Goal: Transaction & Acquisition: Download file/media

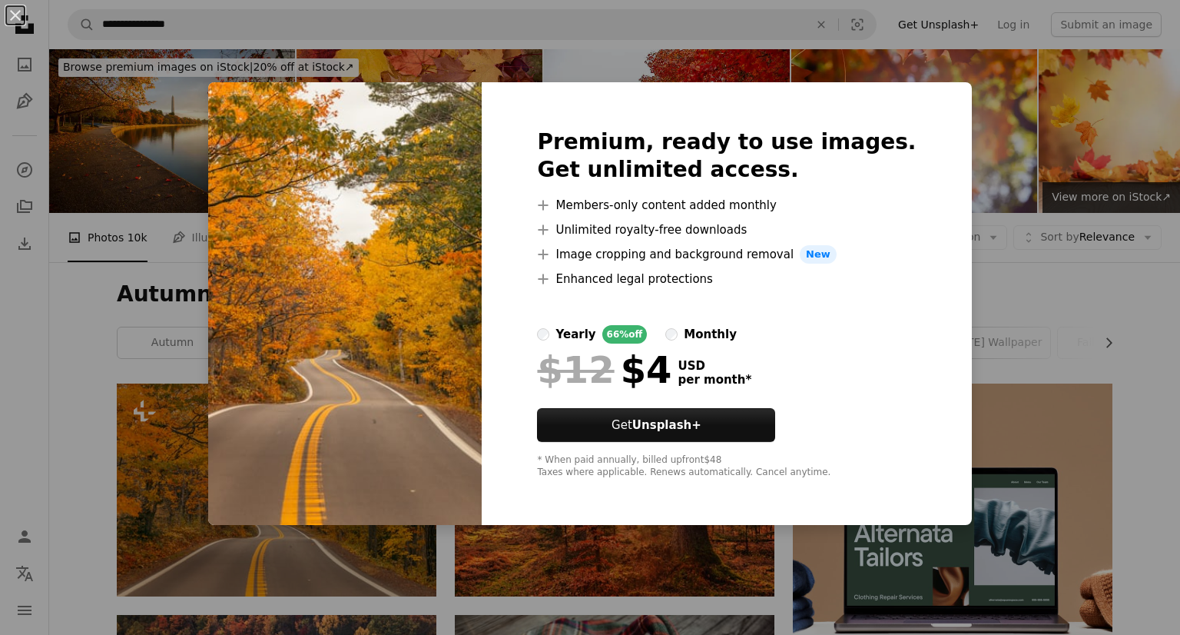
click at [1057, 337] on div "An X shape Premium, ready to use images. Get unlimited access. A plus sign Memb…" at bounding box center [590, 317] width 1180 height 635
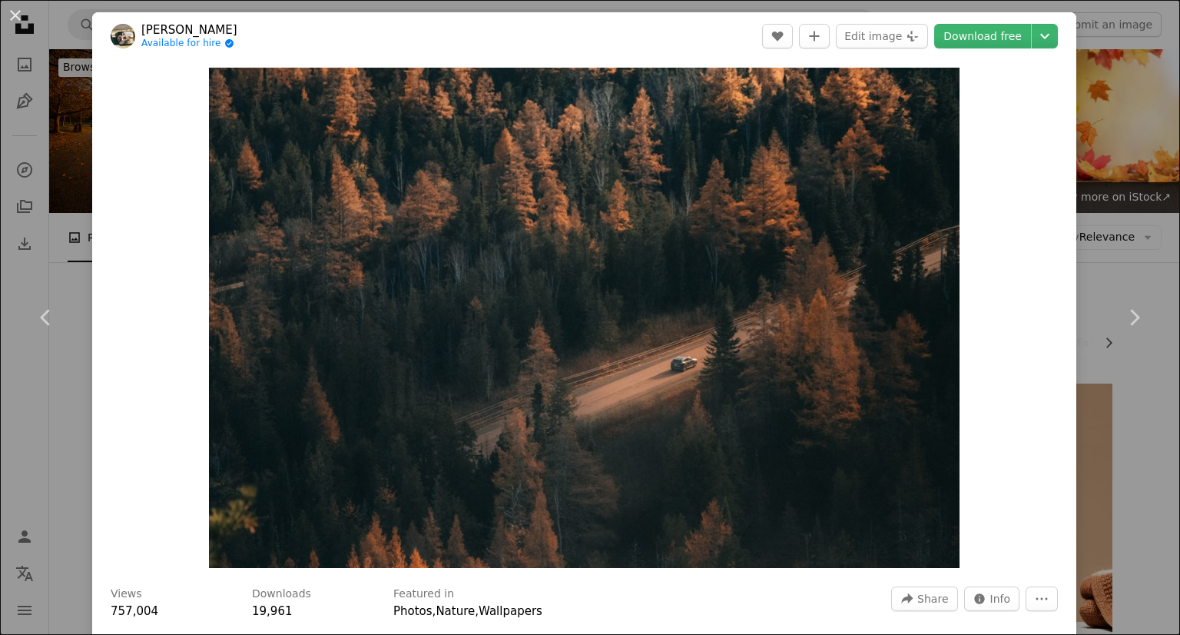
click at [1083, 79] on div "An X shape Chevron left Chevron right Hans Available for hire A checkmark insid…" at bounding box center [590, 317] width 1180 height 635
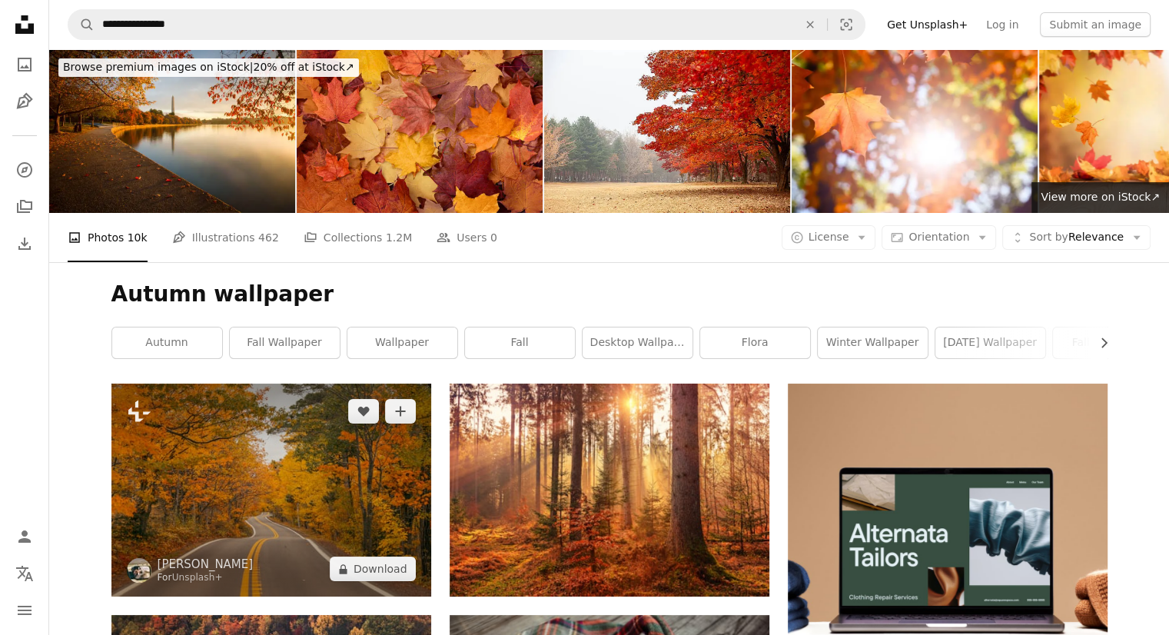
click at [194, 383] on img at bounding box center [271, 489] width 320 height 213
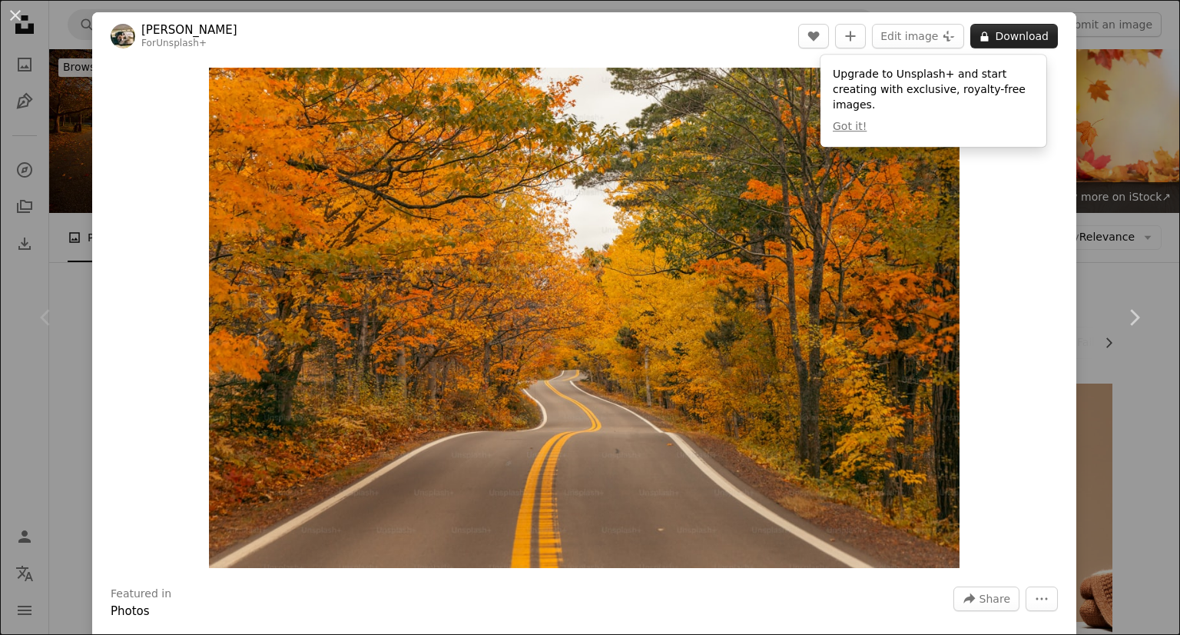
click at [986, 41] on button "A lock Download" at bounding box center [1014, 36] width 88 height 25
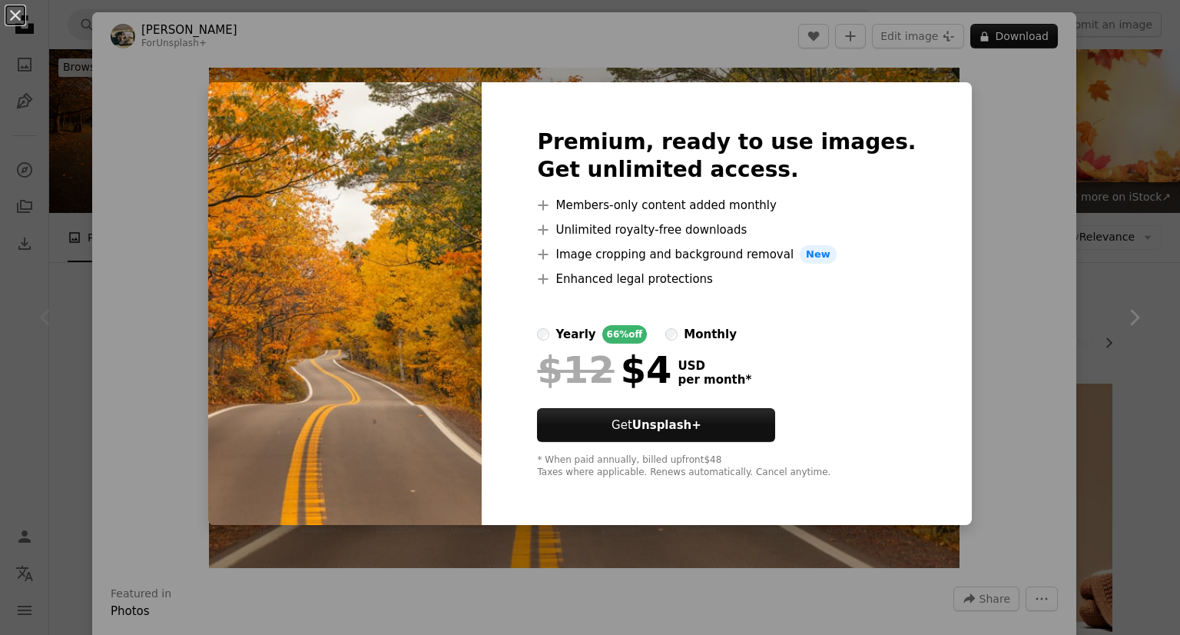
click at [1102, 89] on div "An X shape Premium, ready to use images. Get unlimited access. A plus sign Memb…" at bounding box center [590, 317] width 1180 height 635
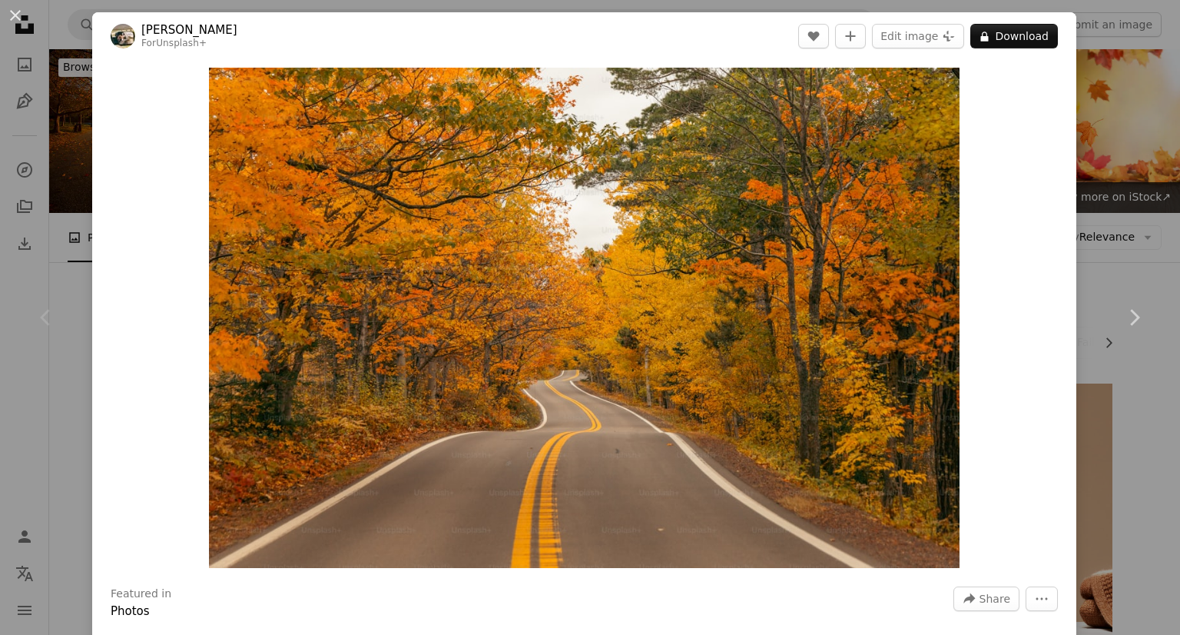
click at [1093, 194] on div "An X shape Chevron left Chevron right Hans For Unsplash+ A heart A plus sign Ed…" at bounding box center [590, 317] width 1180 height 635
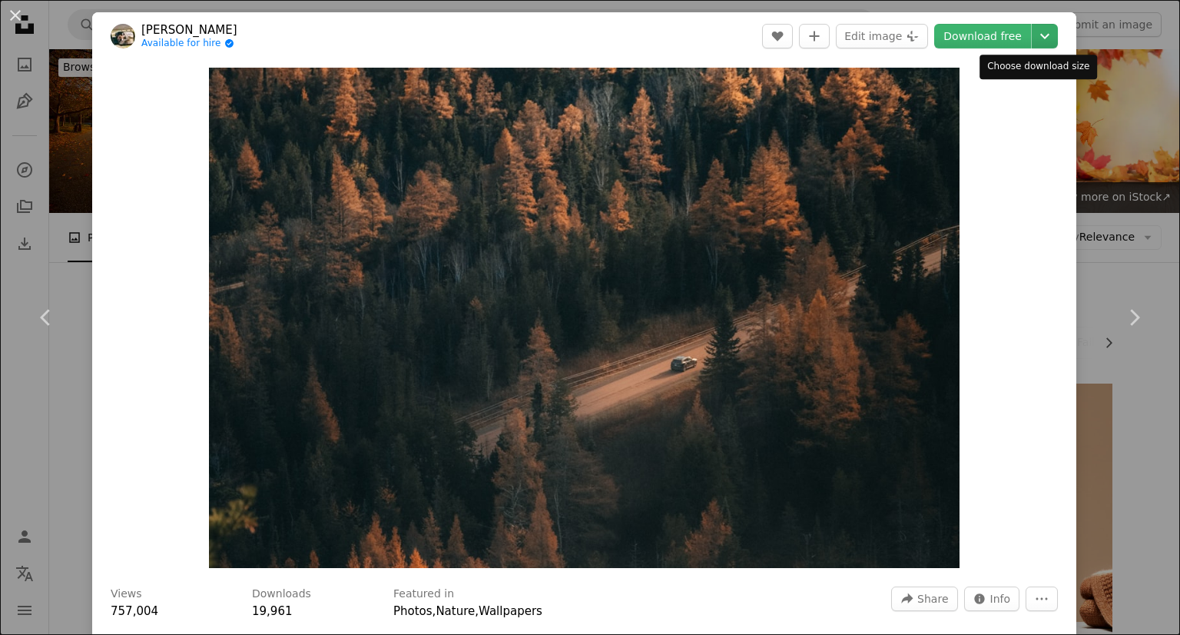
click at [1042, 44] on icon "Chevron down" at bounding box center [1045, 36] width 25 height 18
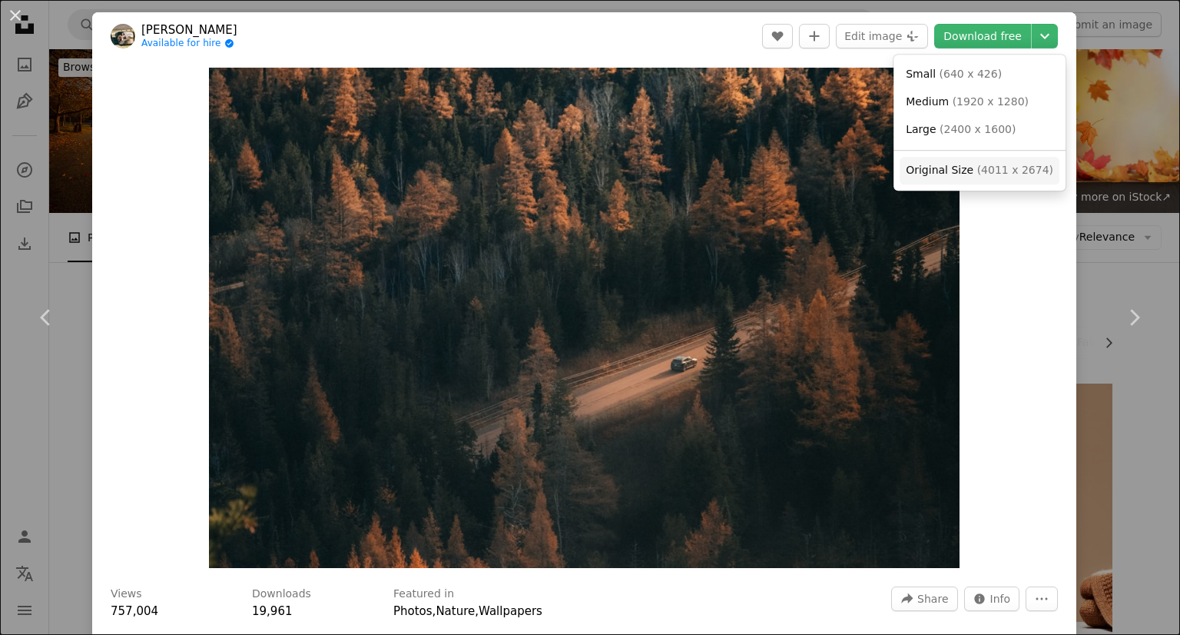
click at [965, 173] on span "Original Size" at bounding box center [940, 170] width 68 height 12
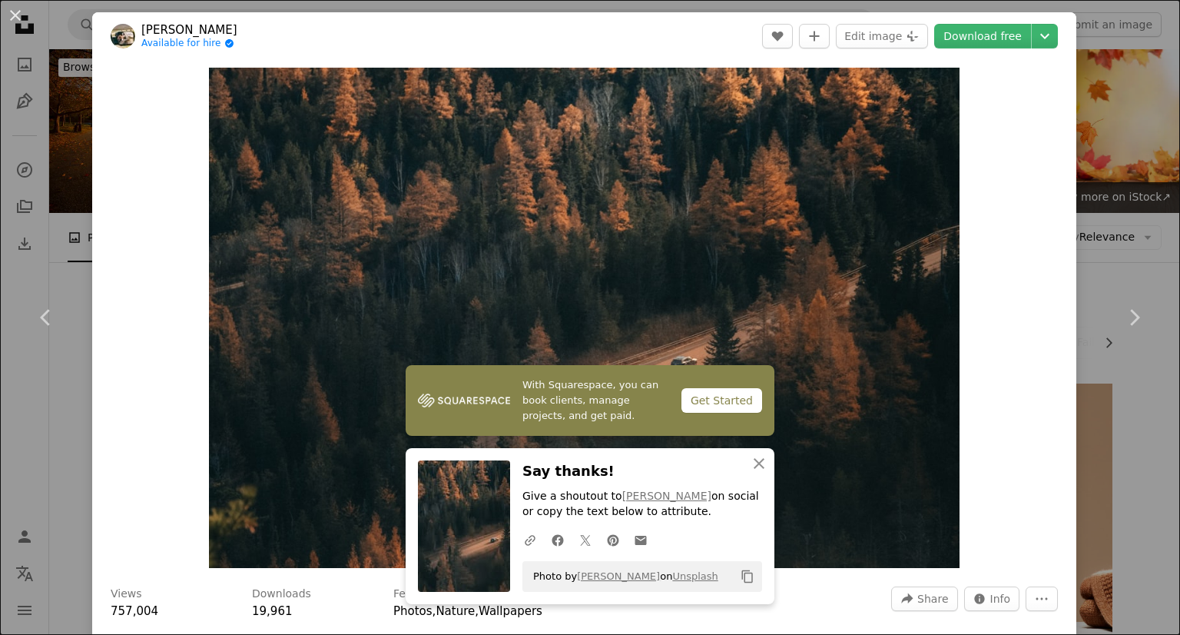
click at [1115, 121] on div "An X shape Chevron left Chevron right Hans Available for hire A checkmark insid…" at bounding box center [590, 317] width 1180 height 635
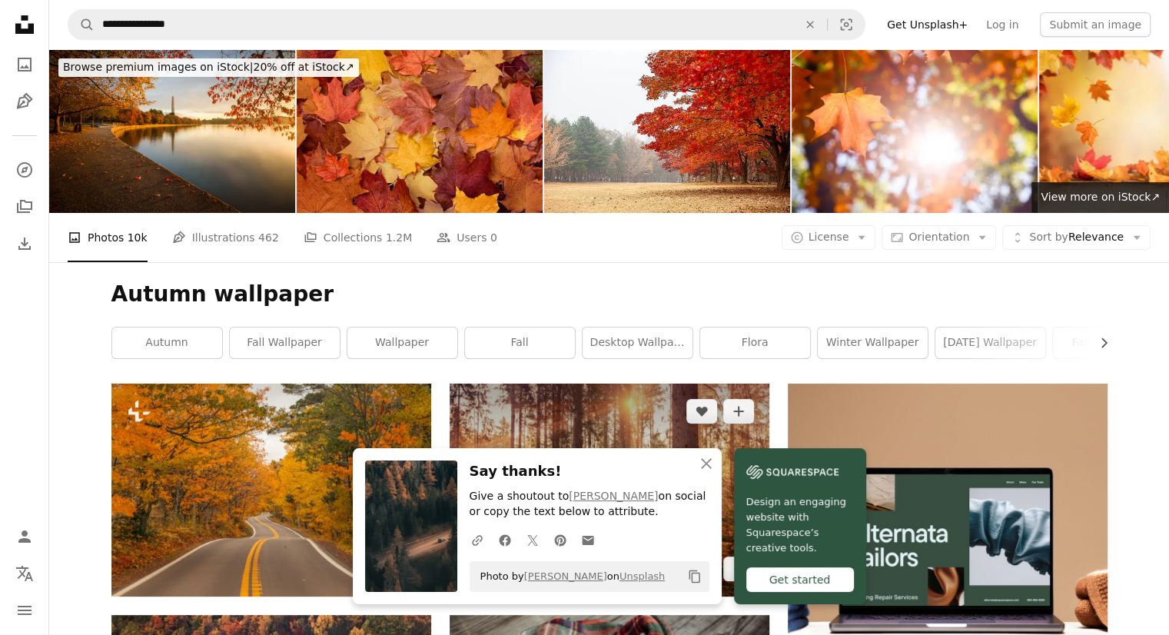
click at [722, 383] on img at bounding box center [609, 489] width 320 height 213
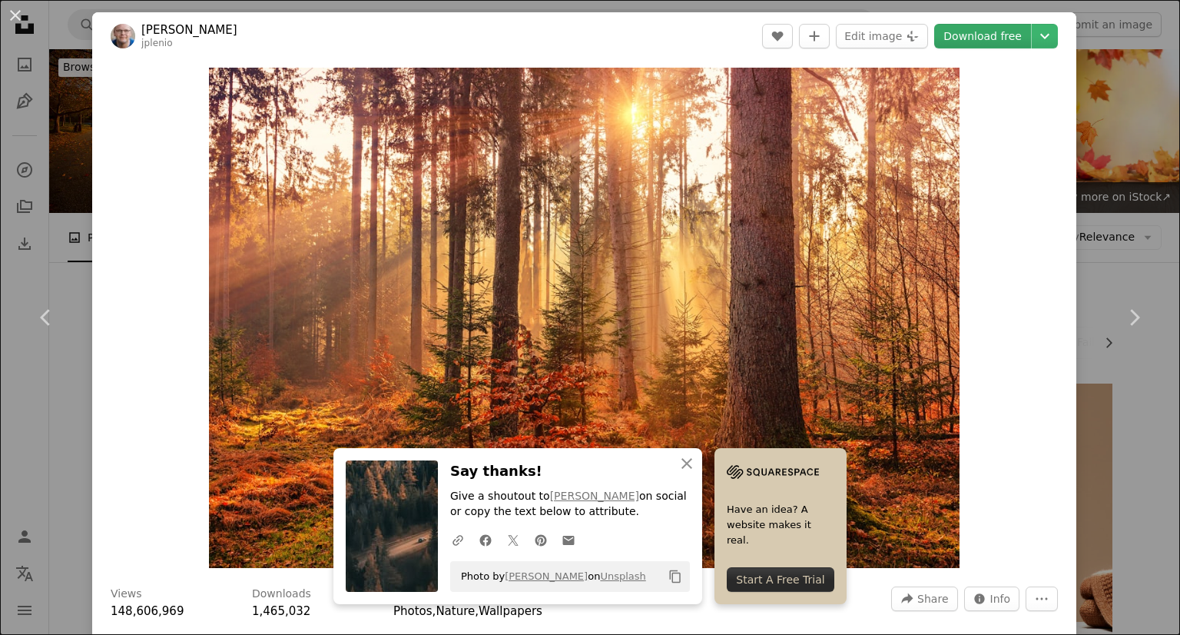
click at [976, 38] on link "Download free" at bounding box center [982, 36] width 97 height 25
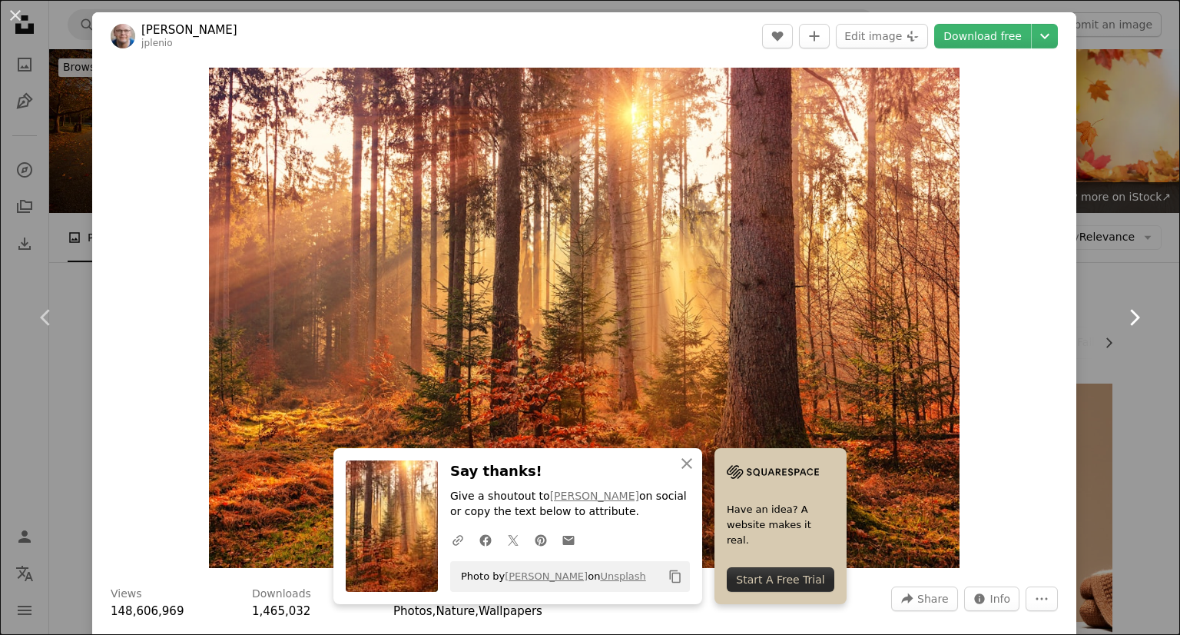
click at [1120, 247] on link "Chevron right" at bounding box center [1134, 318] width 92 height 148
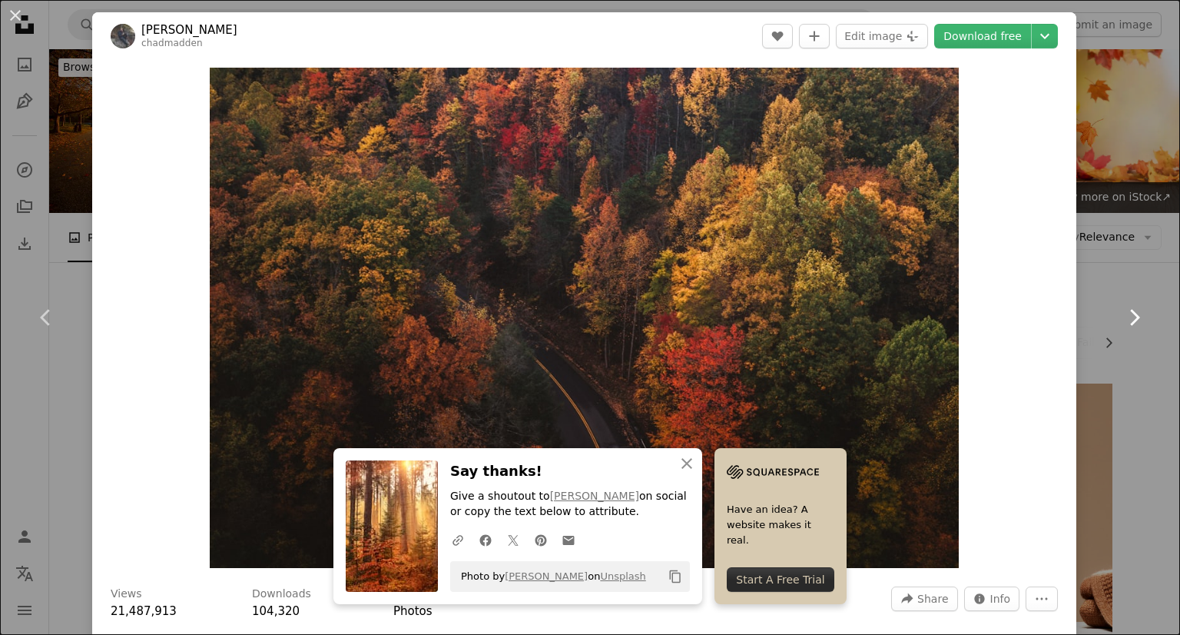
click at [1119, 247] on link "Chevron right" at bounding box center [1134, 318] width 92 height 148
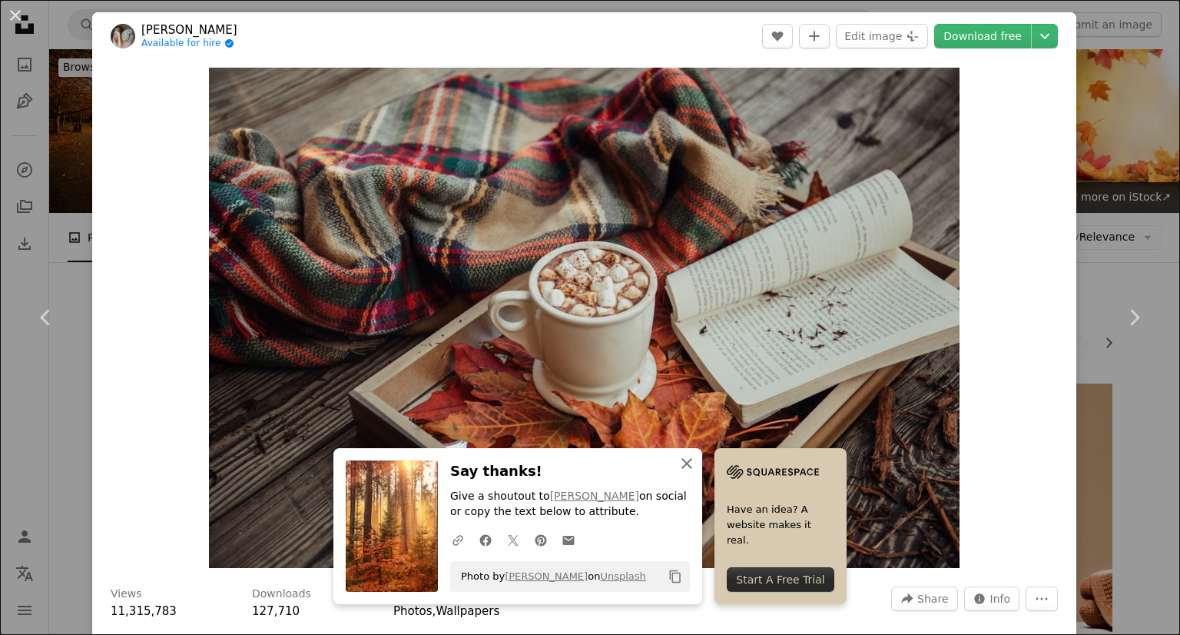
click at [702, 459] on button "An X shape Close" at bounding box center [687, 463] width 31 height 31
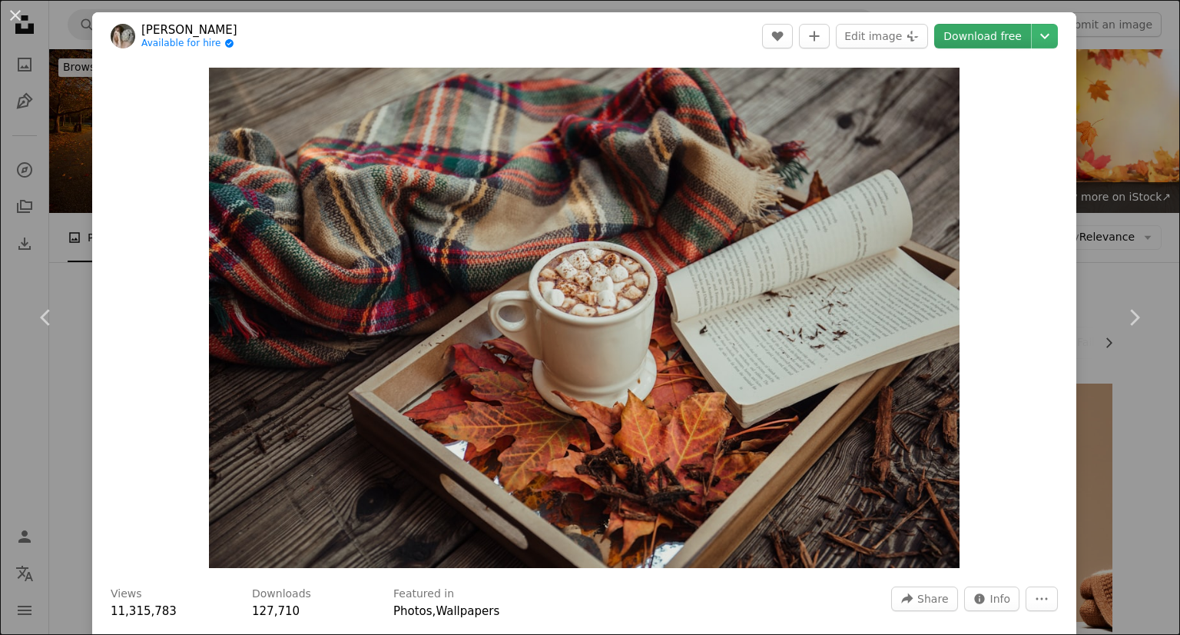
click at [974, 32] on link "Download free" at bounding box center [982, 36] width 97 height 25
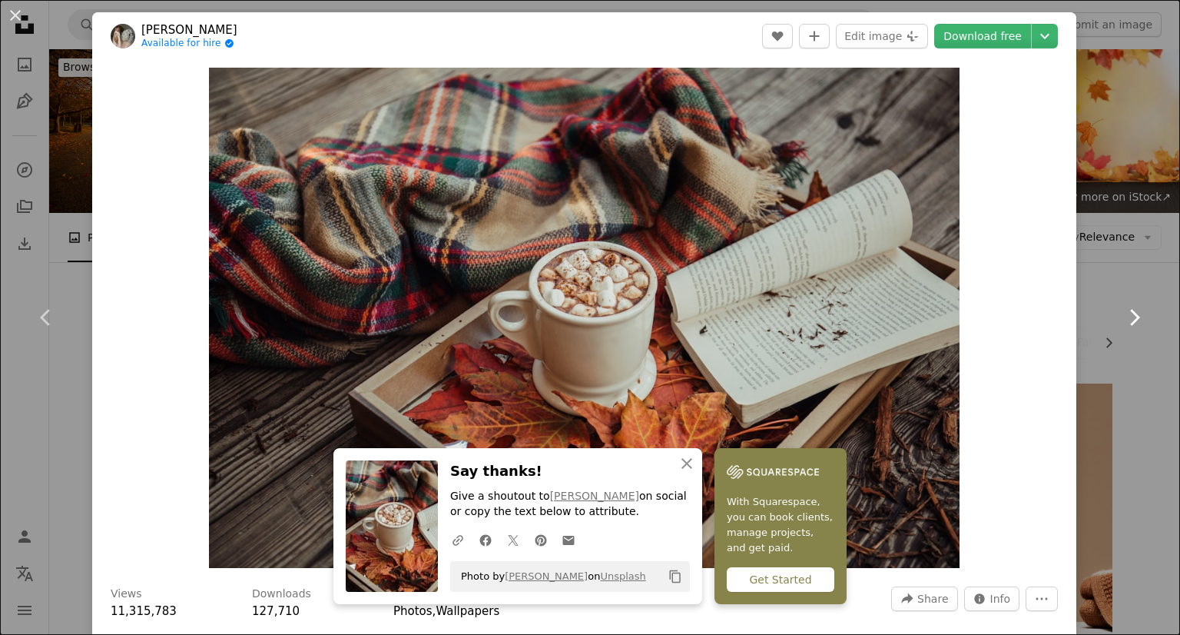
click at [1127, 319] on icon "Chevron right" at bounding box center [1134, 317] width 25 height 25
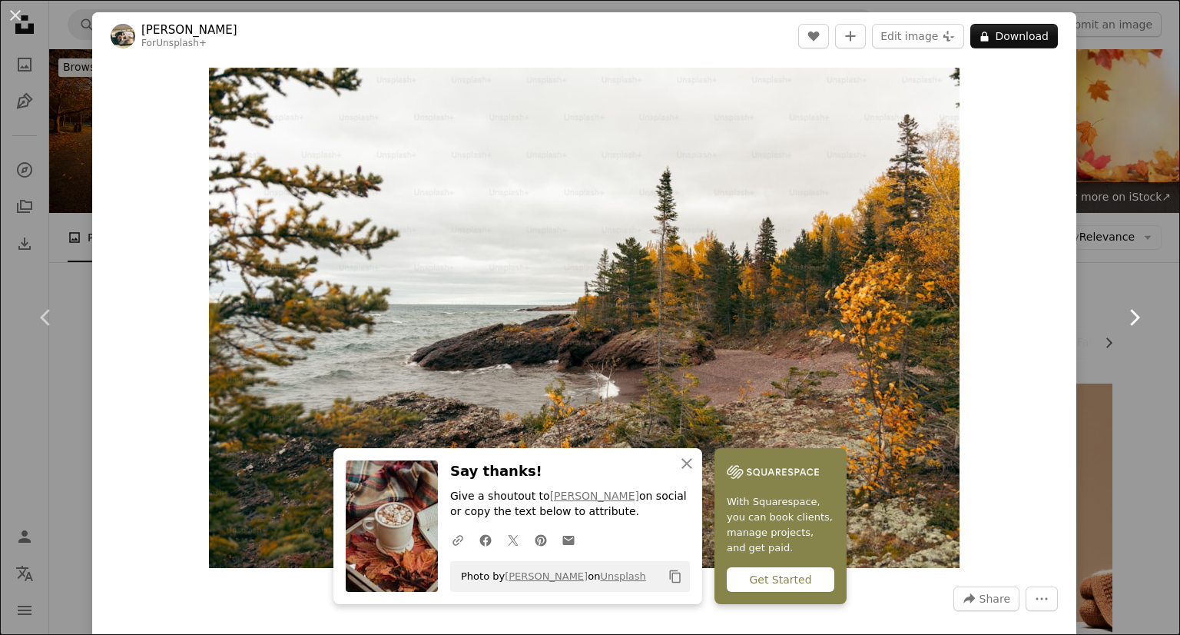
click at [1122, 310] on icon "Chevron right" at bounding box center [1134, 317] width 25 height 25
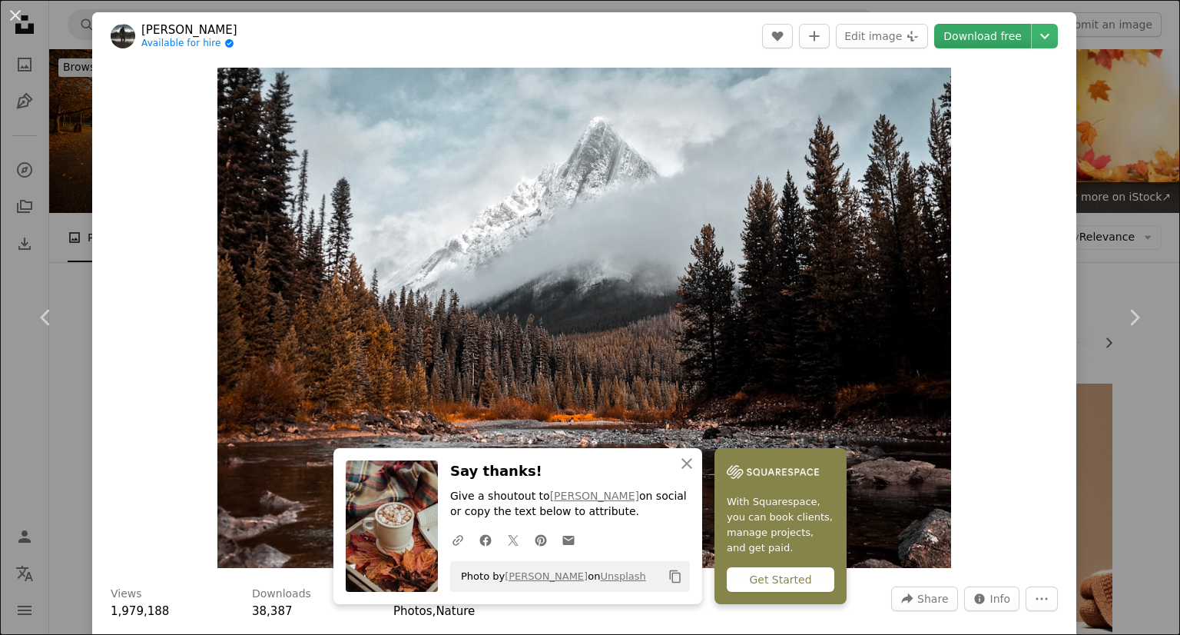
click at [993, 34] on link "Download free" at bounding box center [982, 36] width 97 height 25
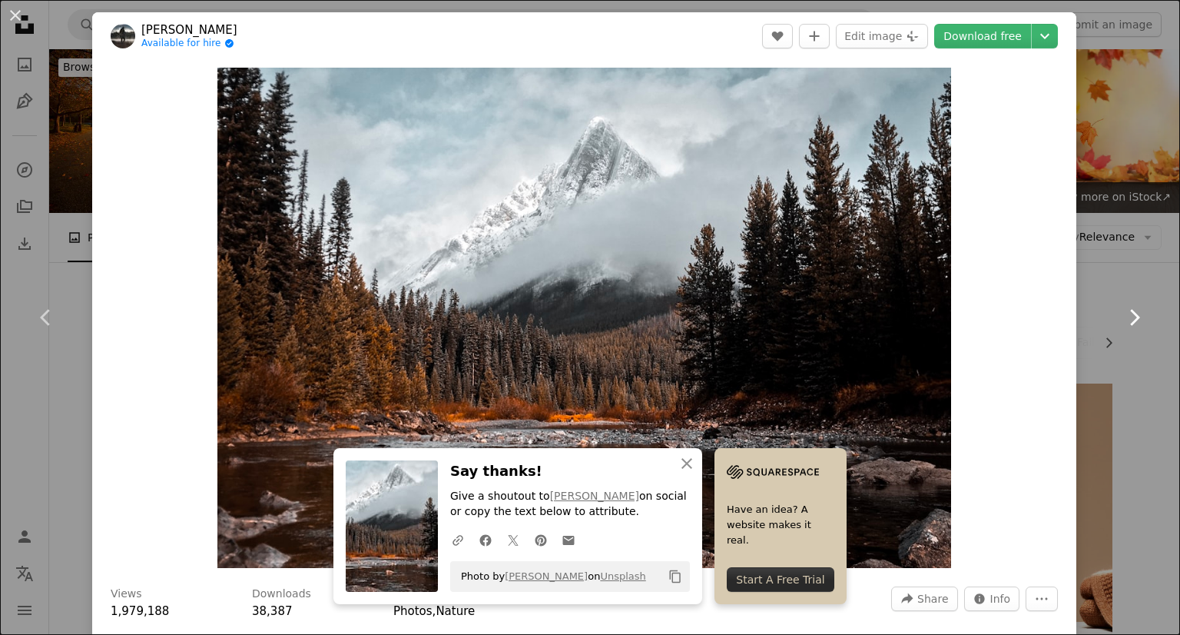
click at [1126, 303] on link "Chevron right" at bounding box center [1134, 318] width 92 height 148
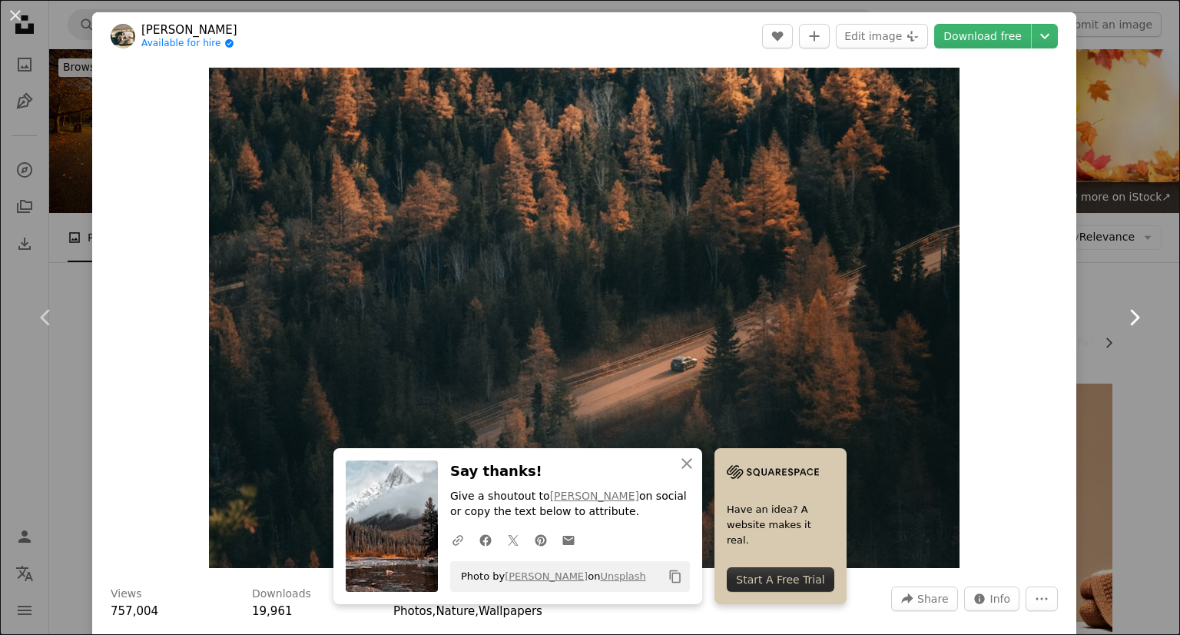
click at [1126, 303] on link "Chevron right" at bounding box center [1134, 318] width 92 height 148
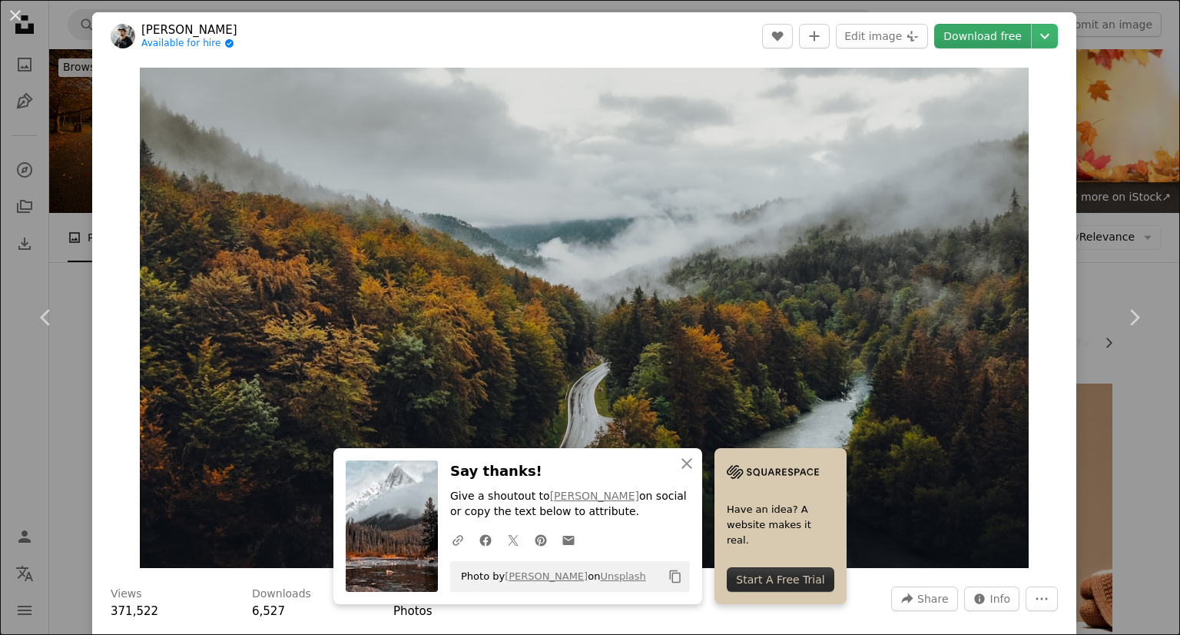
click at [964, 38] on link "Download free" at bounding box center [982, 36] width 97 height 25
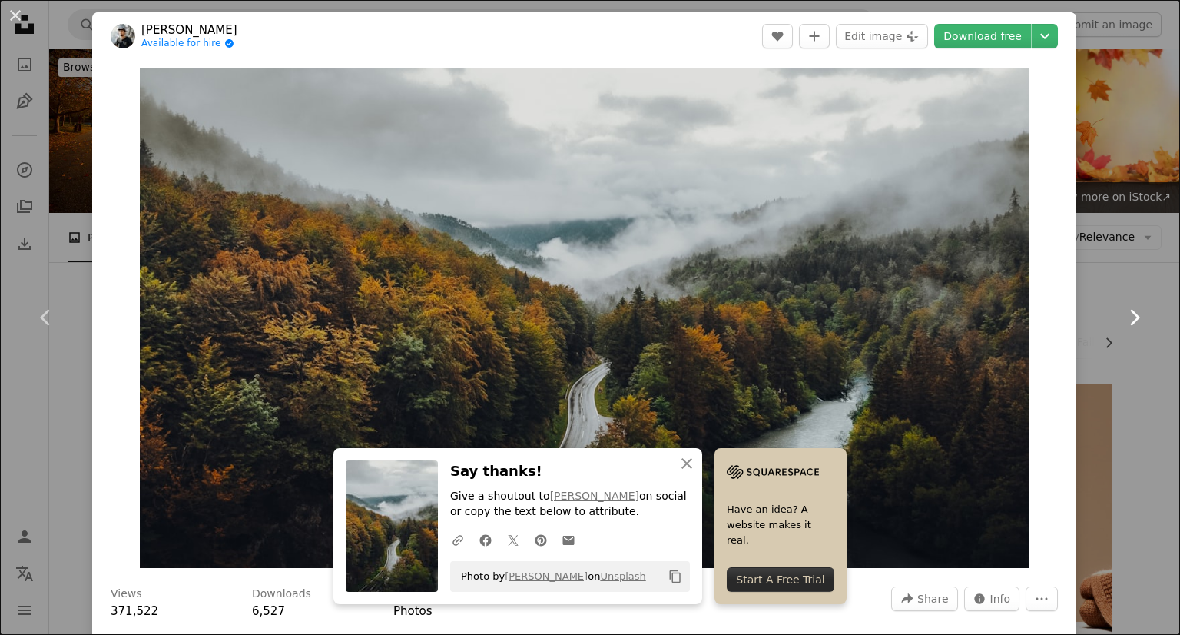
click at [1106, 310] on link "Chevron right" at bounding box center [1134, 318] width 92 height 148
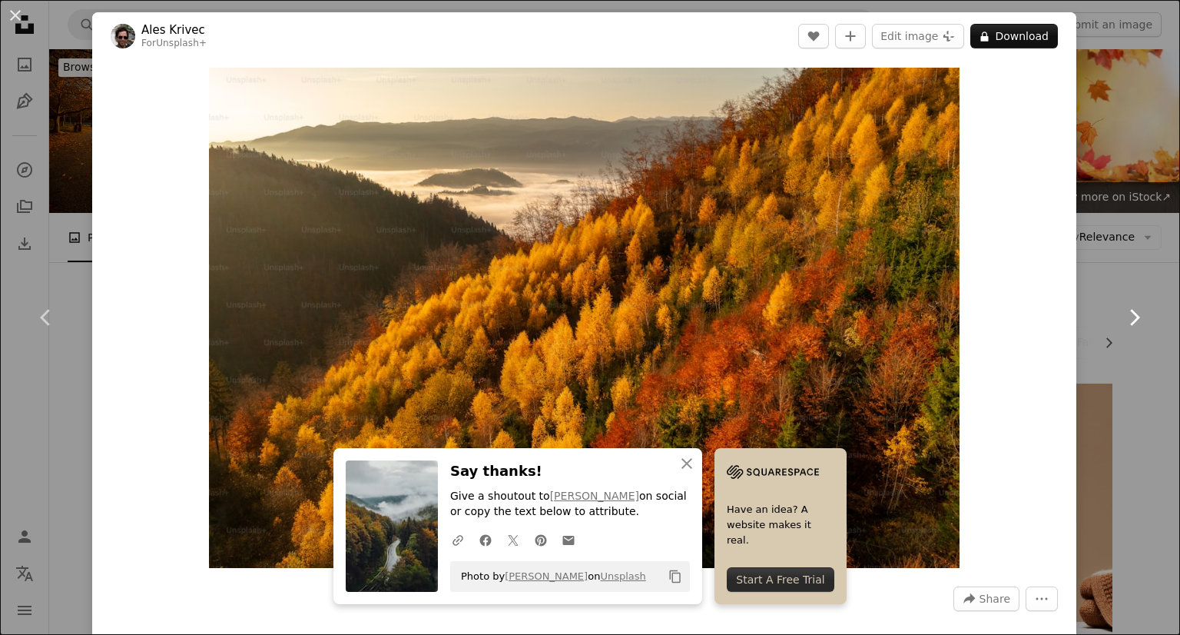
click at [1106, 310] on link "Chevron right" at bounding box center [1134, 318] width 92 height 148
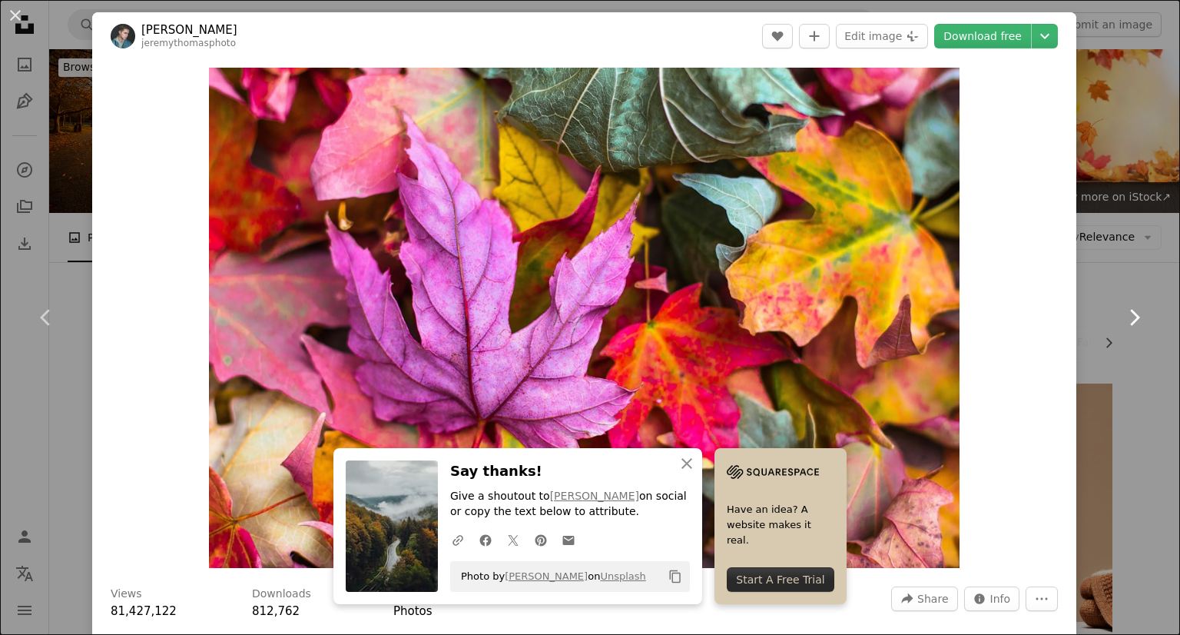
click at [1106, 310] on link "Chevron right" at bounding box center [1134, 318] width 92 height 148
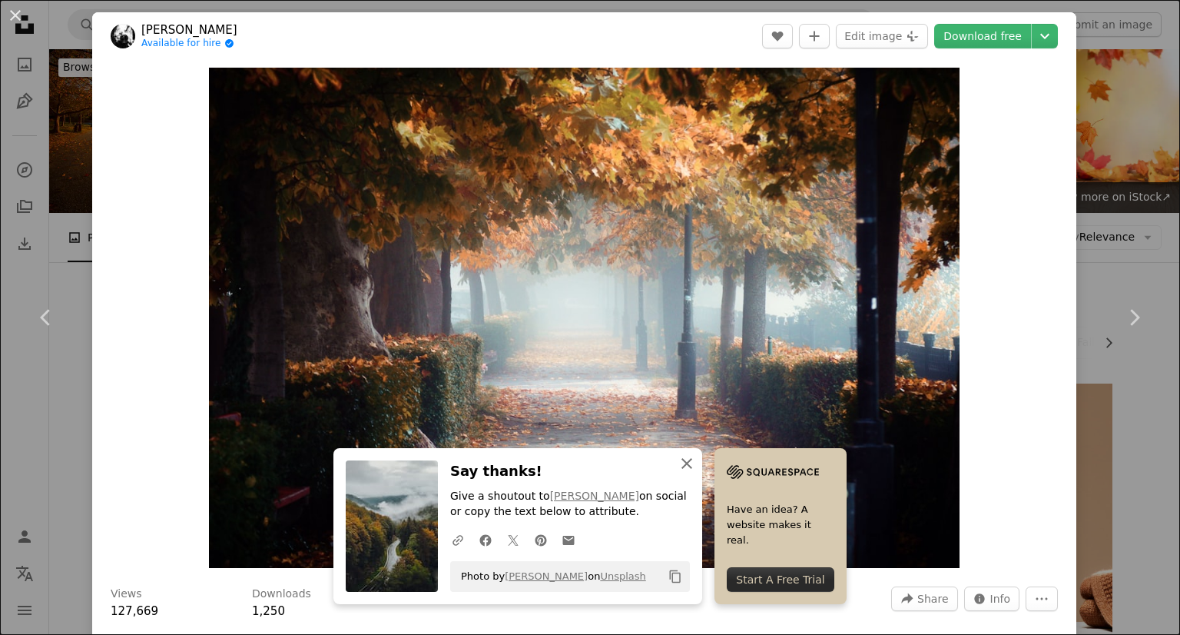
click at [692, 459] on icon "button" at bounding box center [687, 463] width 11 height 11
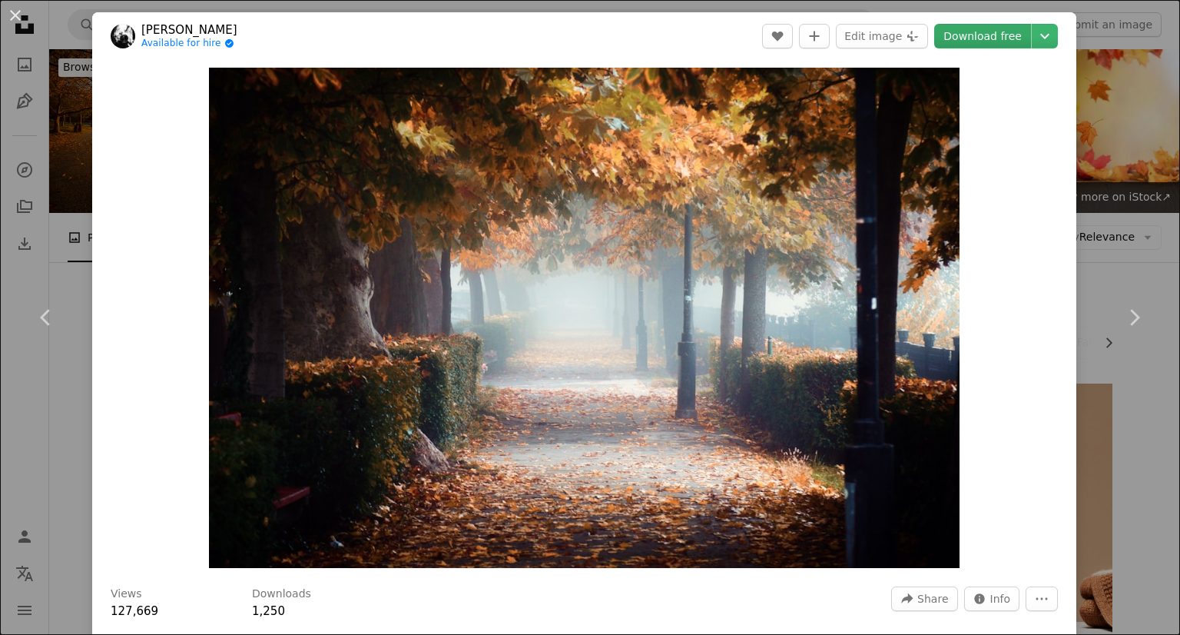
click at [979, 38] on link "Download free" at bounding box center [982, 36] width 97 height 25
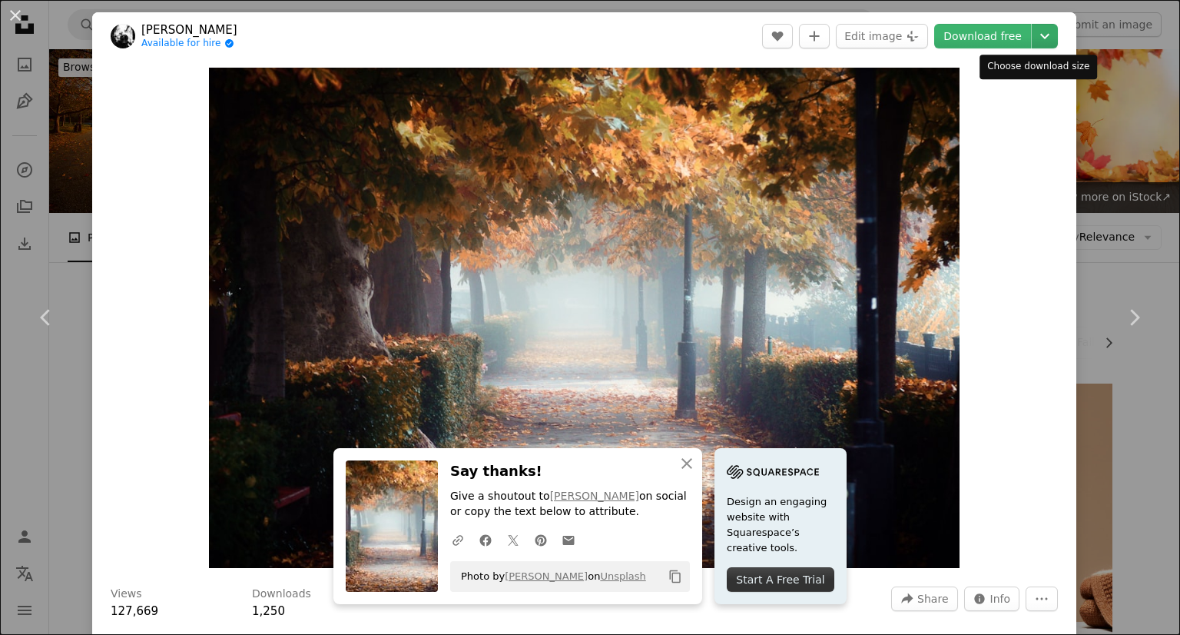
click at [1040, 35] on icon "Choose download size" at bounding box center [1044, 36] width 9 height 5
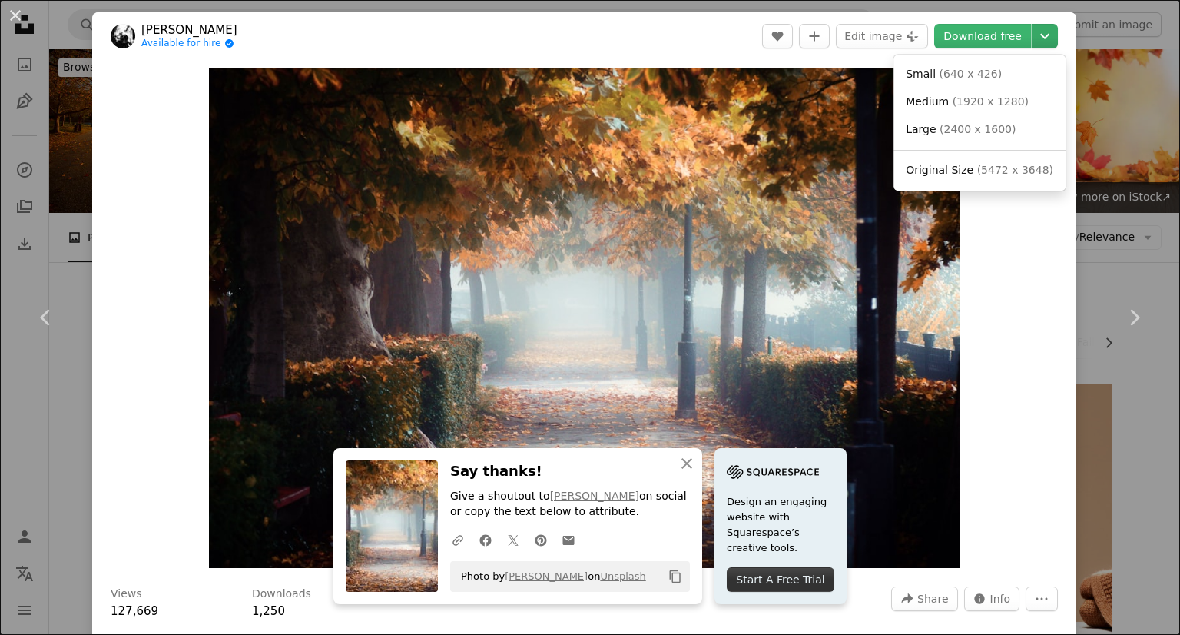
click at [1040, 35] on icon "Choose download size" at bounding box center [1044, 36] width 9 height 5
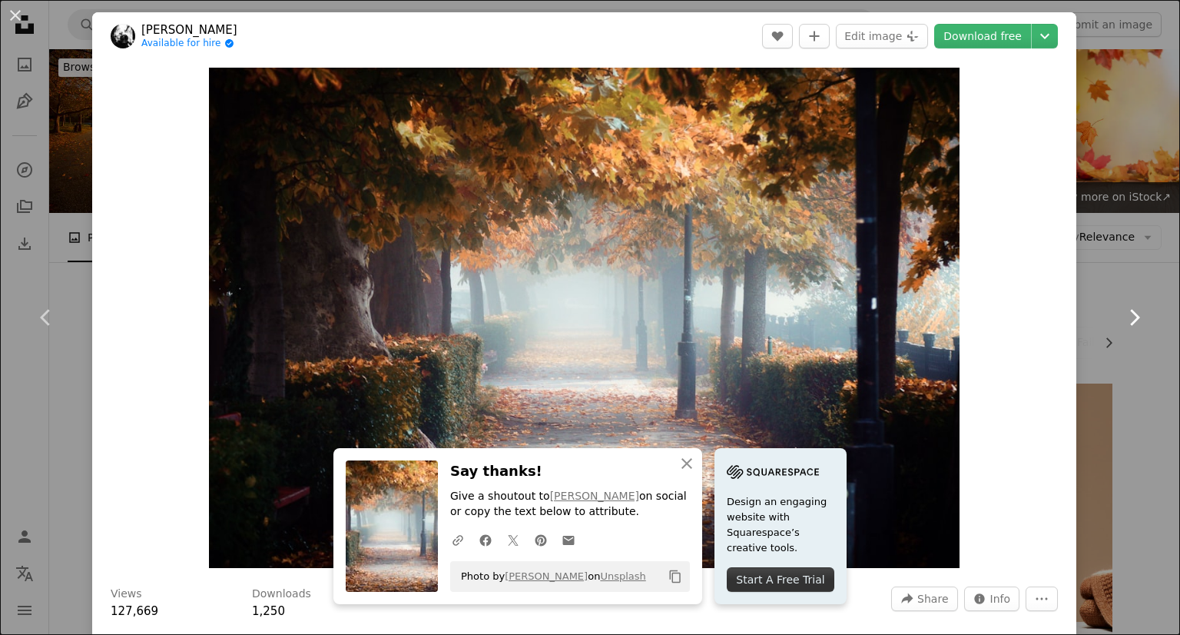
click at [1130, 320] on icon at bounding box center [1135, 317] width 10 height 16
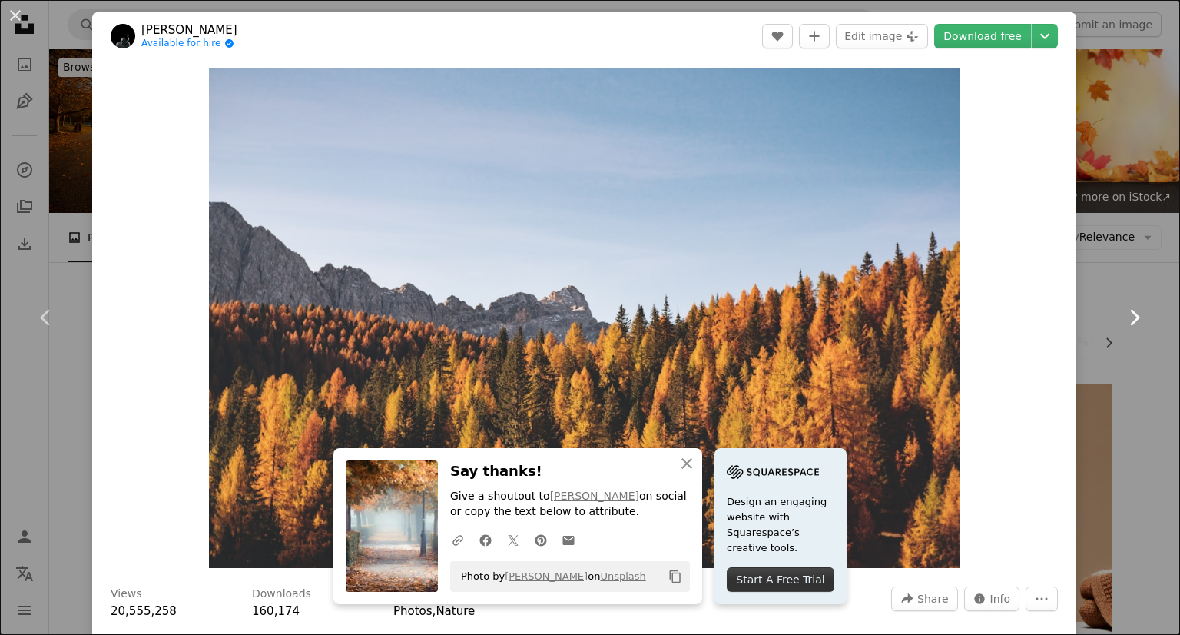
click at [1122, 317] on icon "Chevron right" at bounding box center [1134, 317] width 25 height 25
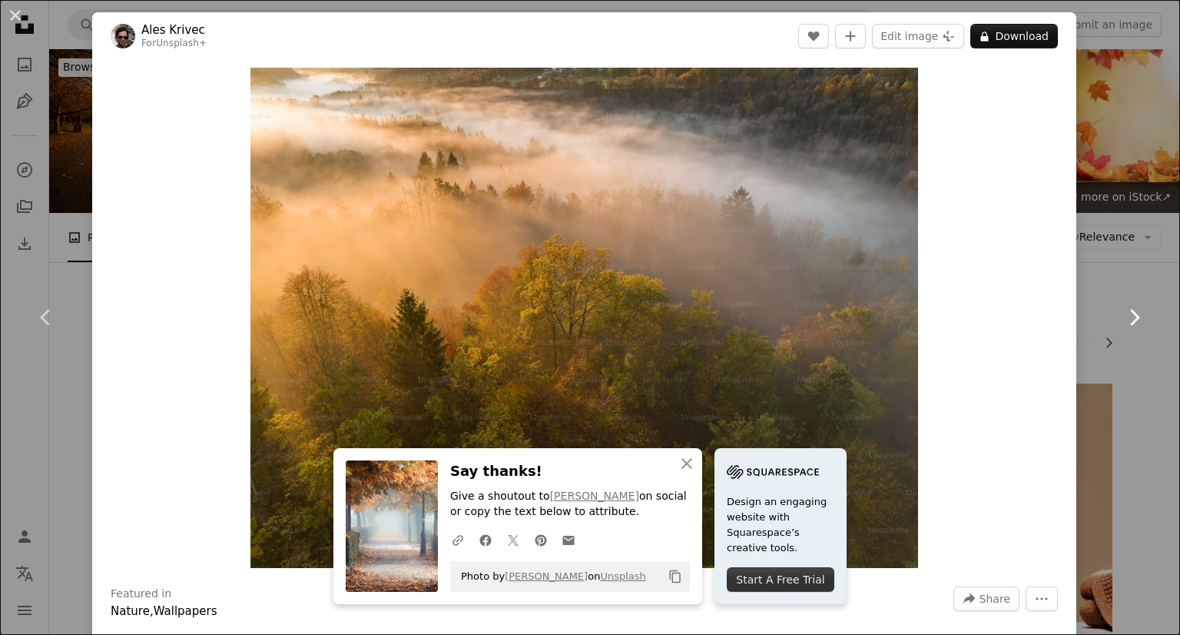
click at [1122, 317] on icon "Chevron right" at bounding box center [1134, 317] width 25 height 25
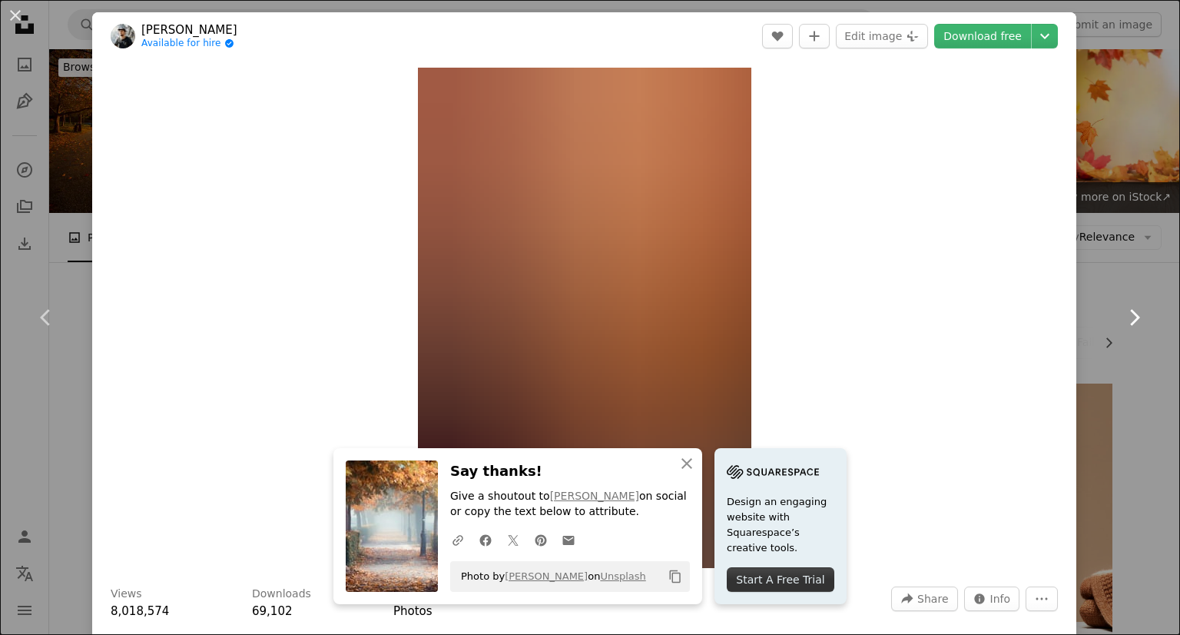
click at [1122, 317] on icon "Chevron right" at bounding box center [1134, 317] width 25 height 25
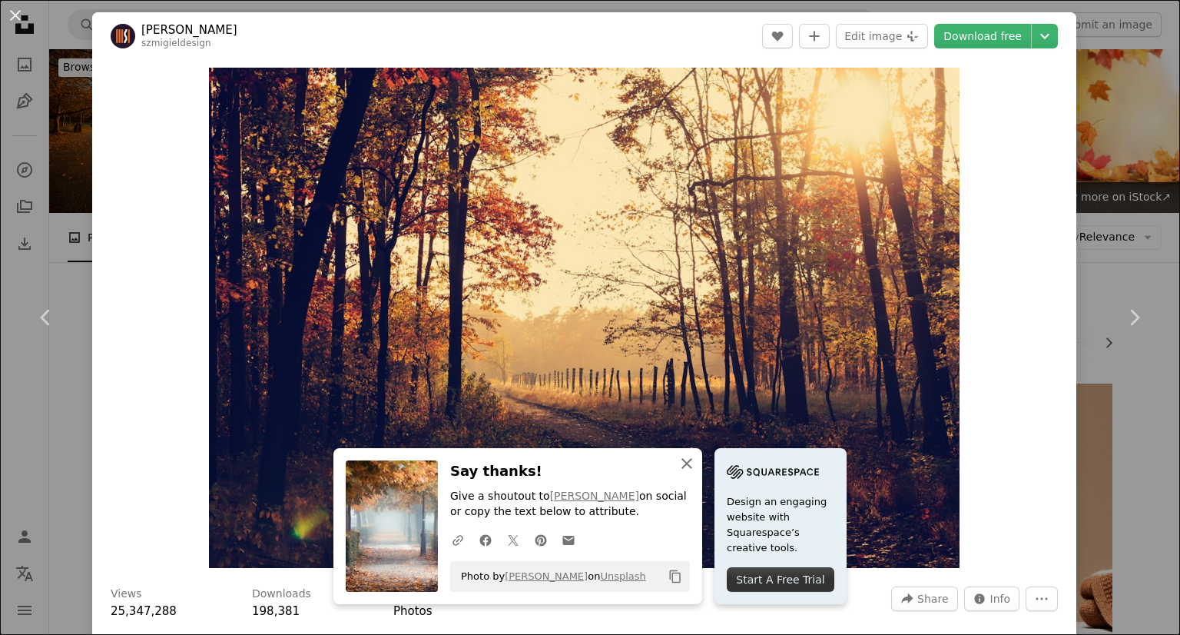
click at [702, 462] on button "An X shape Close" at bounding box center [687, 463] width 31 height 31
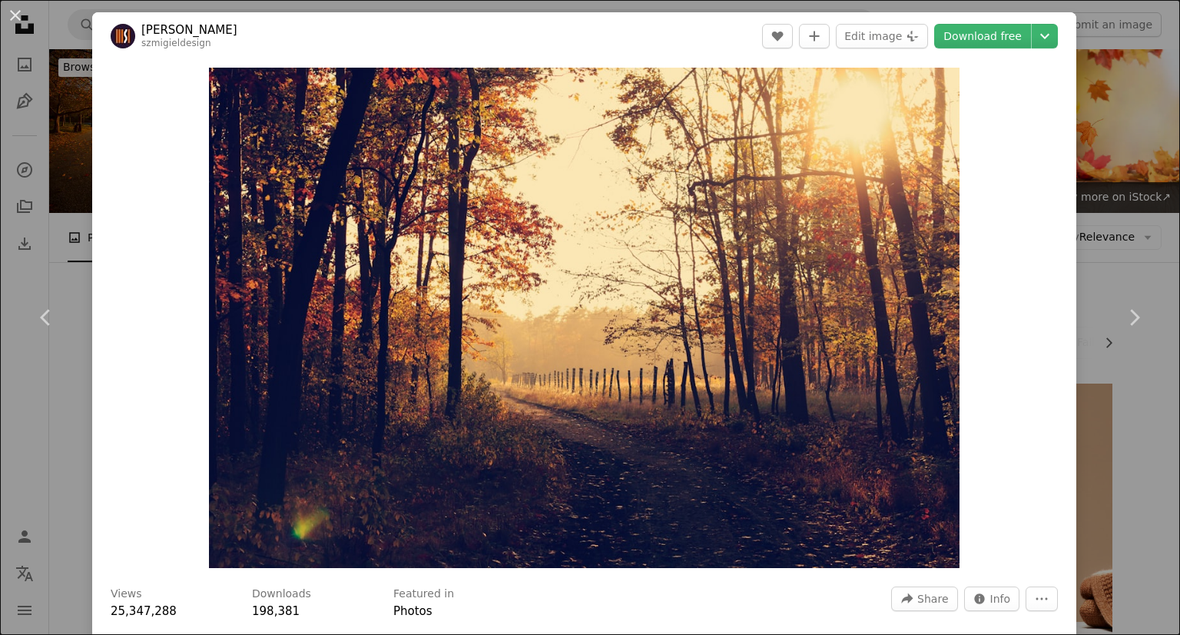
click at [962, 49] on header "[PERSON_NAME] szmigieldesign A heart A plus sign Edit image Plus sign for Unspl…" at bounding box center [584, 36] width 984 height 48
click at [973, 34] on link "Download free" at bounding box center [982, 36] width 97 height 25
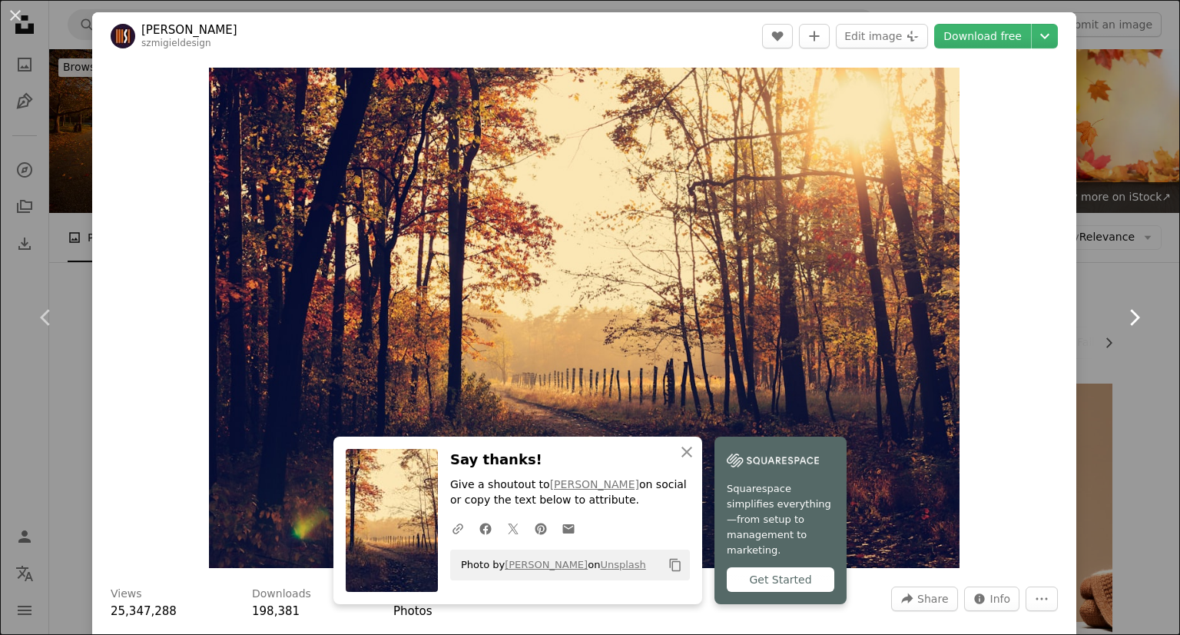
click at [1130, 314] on icon at bounding box center [1135, 317] width 10 height 16
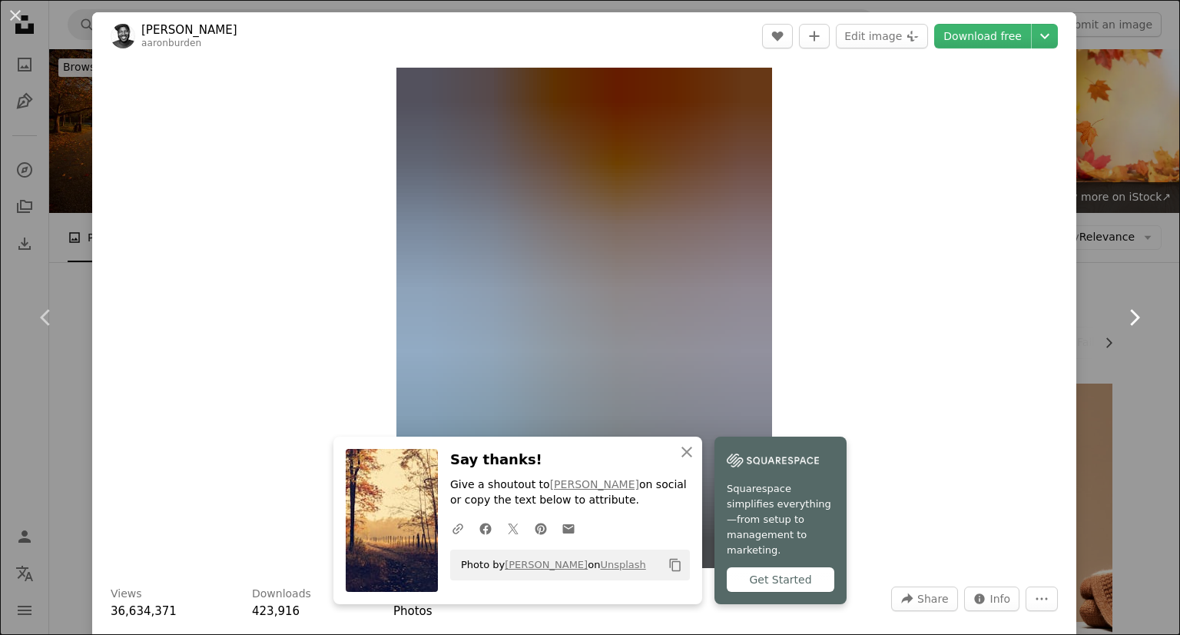
click at [1130, 314] on icon at bounding box center [1135, 317] width 10 height 16
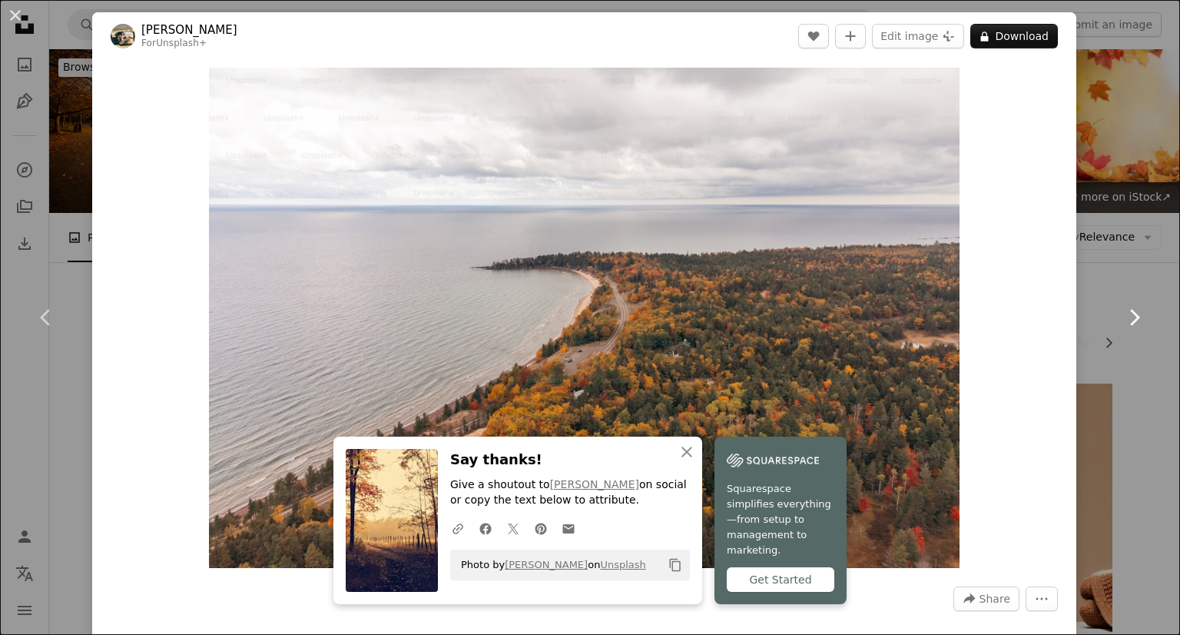
click at [1130, 314] on icon at bounding box center [1135, 317] width 10 height 16
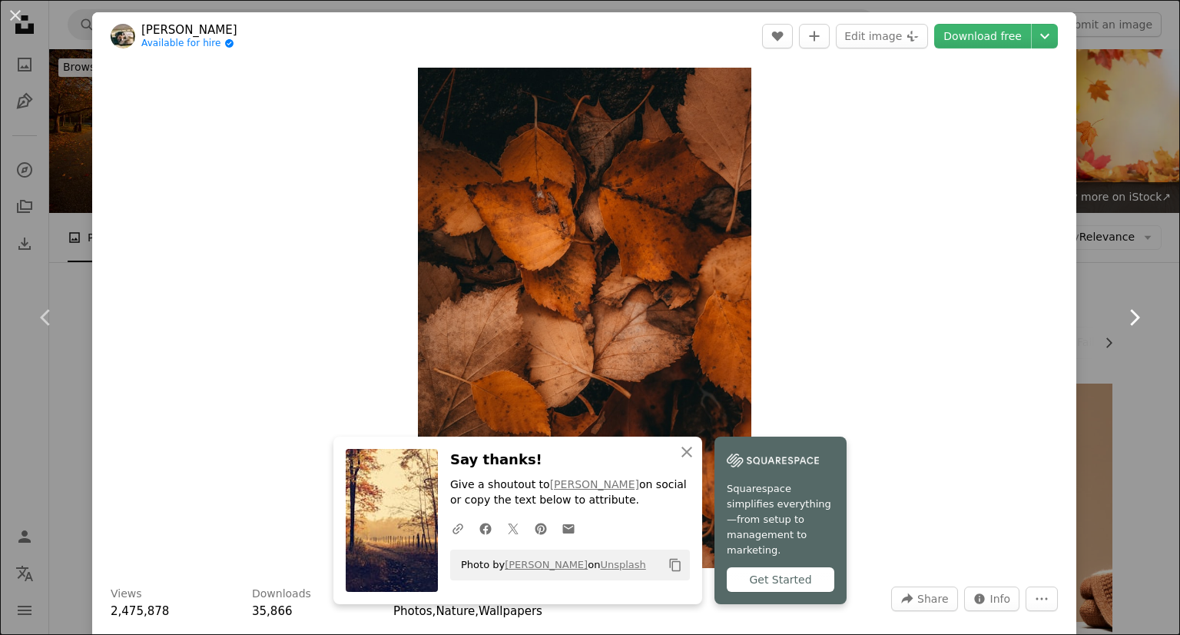
click at [1130, 314] on icon at bounding box center [1135, 317] width 10 height 16
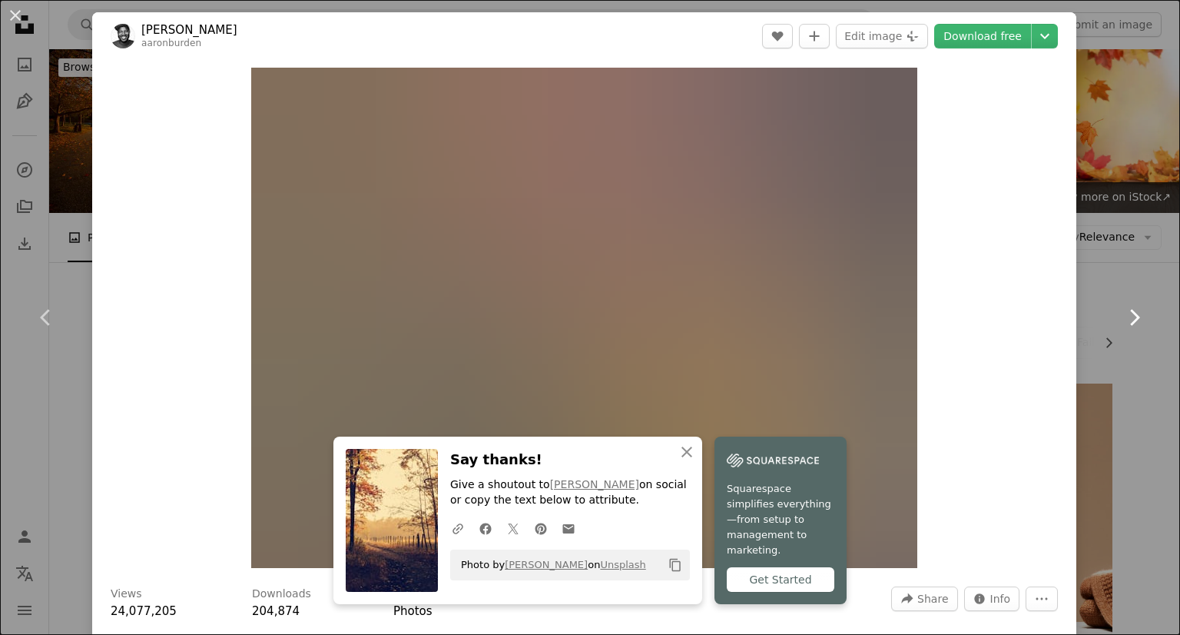
click at [1130, 314] on icon at bounding box center [1135, 317] width 10 height 16
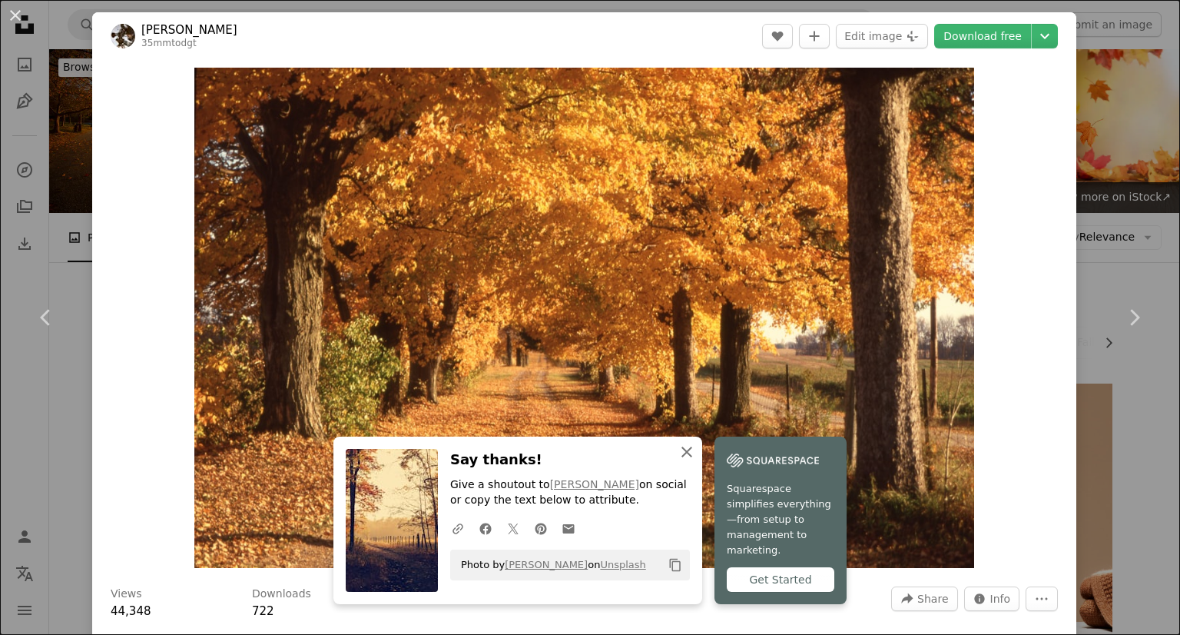
click at [696, 461] on icon "An X shape" at bounding box center [687, 452] width 18 height 18
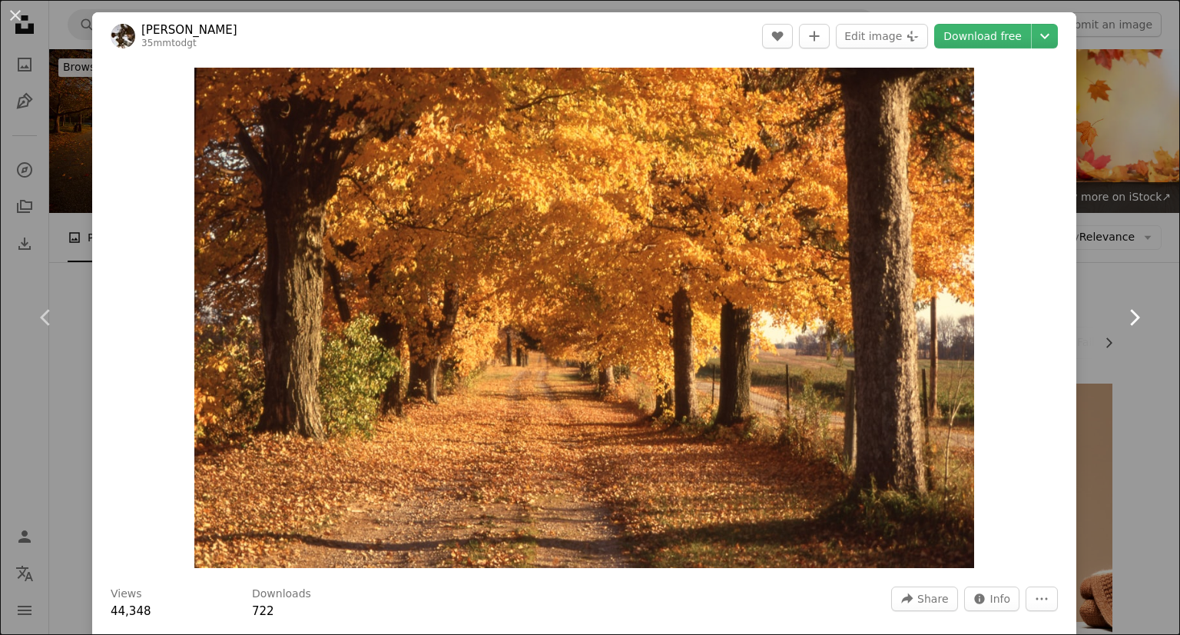
click at [1122, 307] on icon "Chevron right" at bounding box center [1134, 317] width 25 height 25
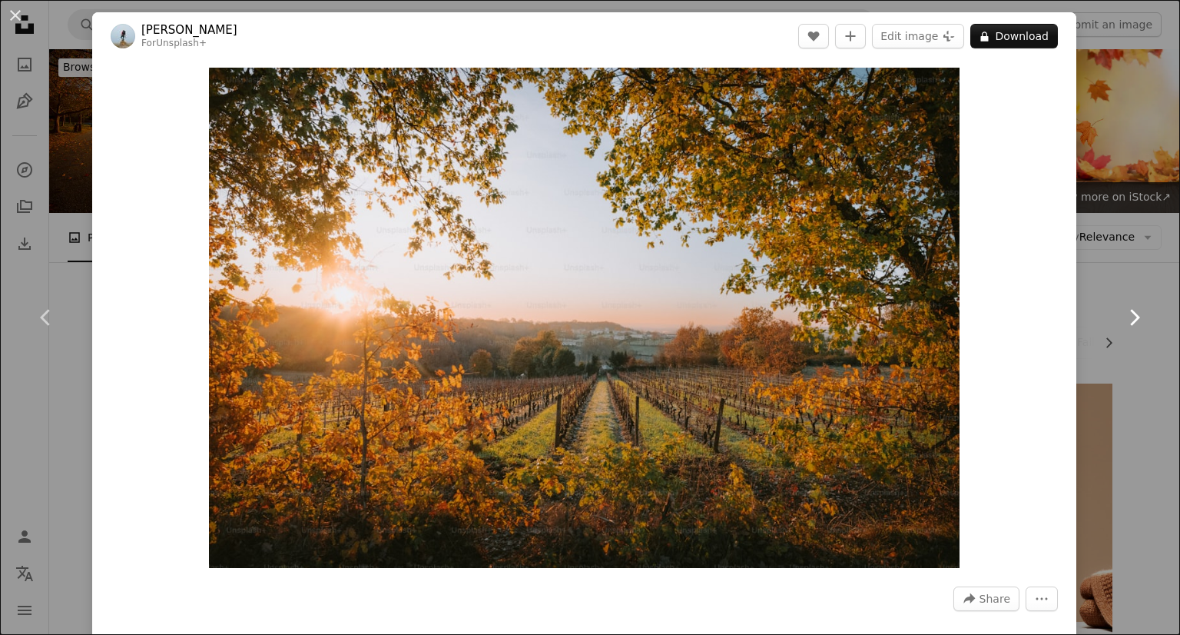
click at [1122, 307] on icon "Chevron right" at bounding box center [1134, 317] width 25 height 25
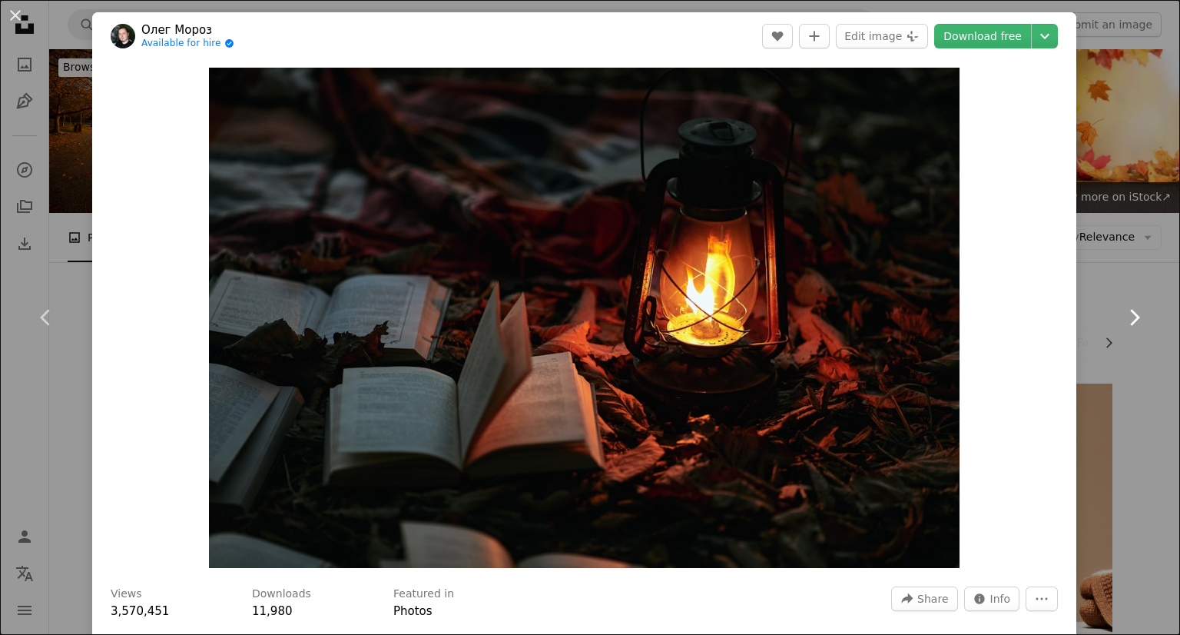
click at [1122, 307] on icon "Chevron right" at bounding box center [1134, 317] width 25 height 25
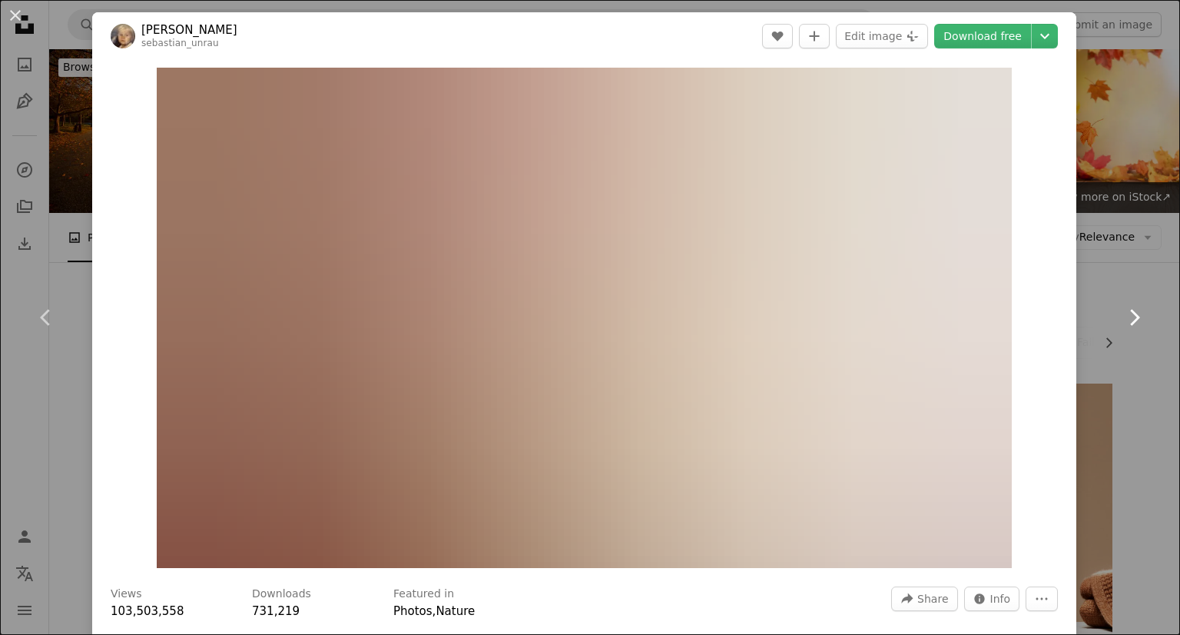
click at [1122, 307] on icon "Chevron right" at bounding box center [1134, 317] width 25 height 25
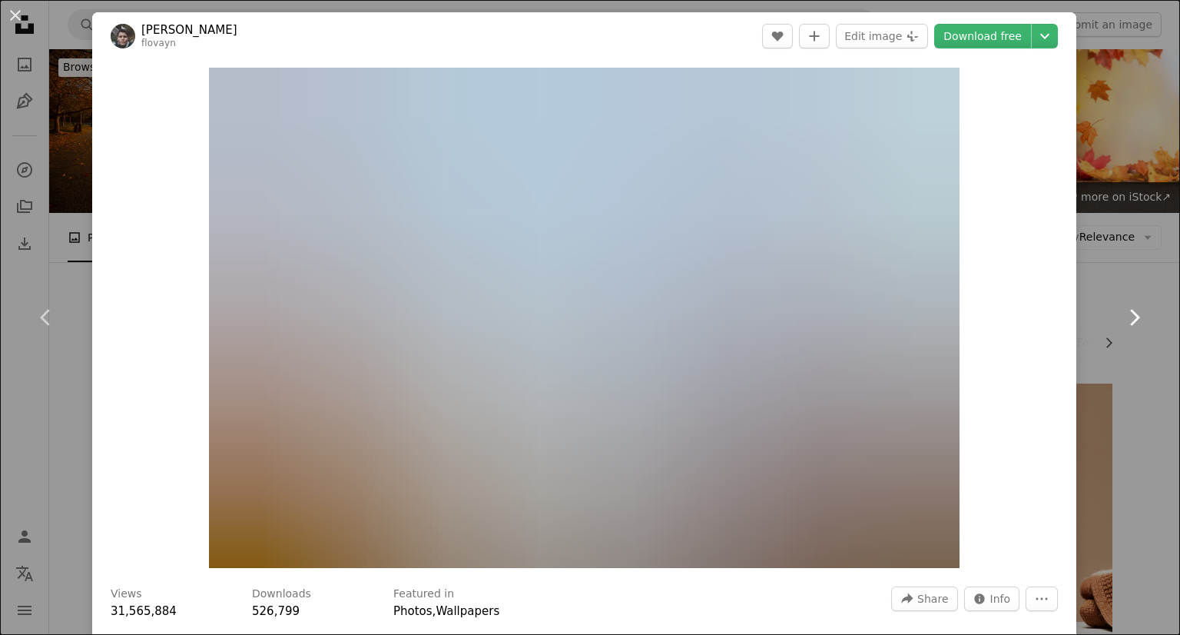
click at [1122, 307] on icon "Chevron right" at bounding box center [1134, 317] width 25 height 25
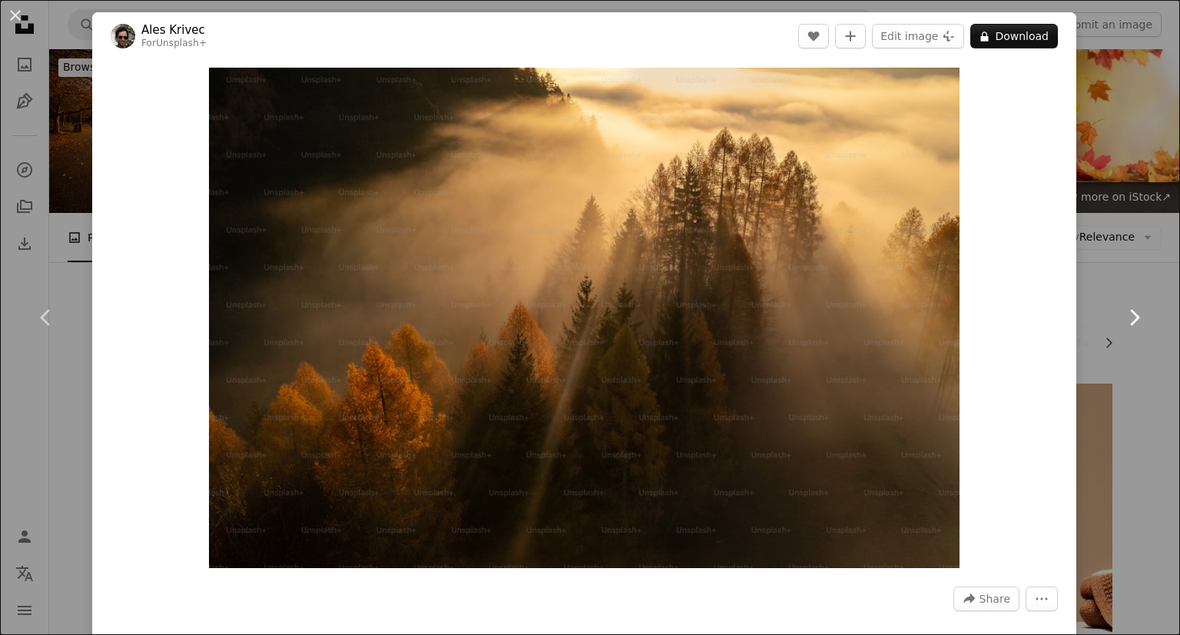
click at [1122, 307] on icon "Chevron right" at bounding box center [1134, 317] width 25 height 25
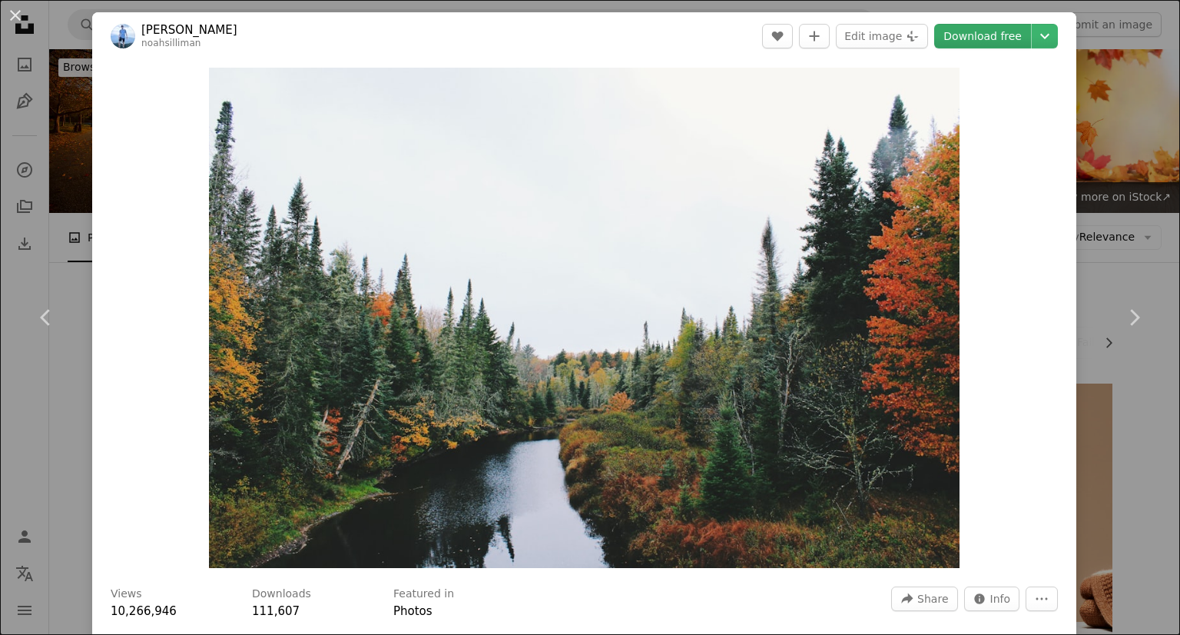
click at [955, 34] on link "Download free" at bounding box center [982, 36] width 97 height 25
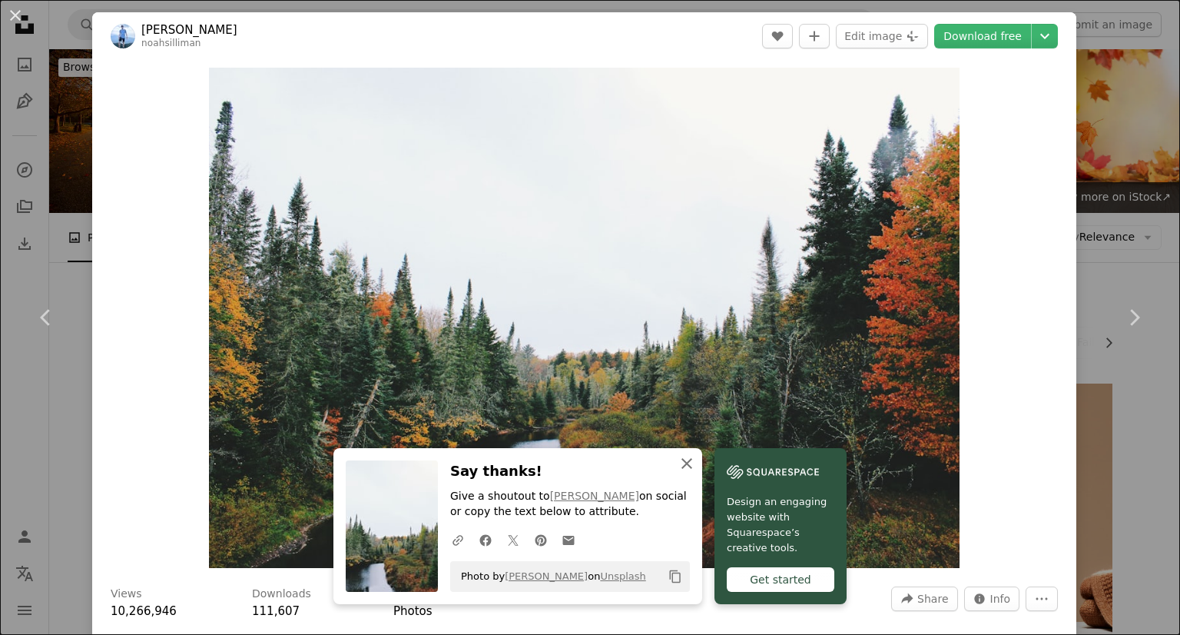
click at [696, 466] on icon "An X shape" at bounding box center [687, 463] width 18 height 18
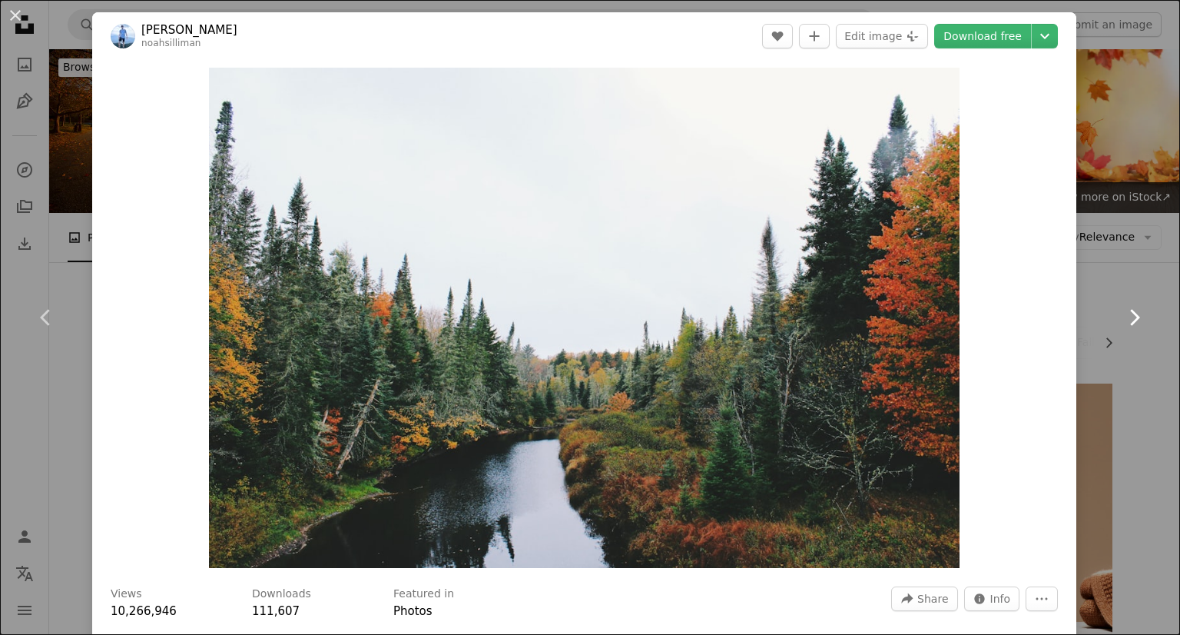
click at [1122, 312] on icon "Chevron right" at bounding box center [1134, 317] width 25 height 25
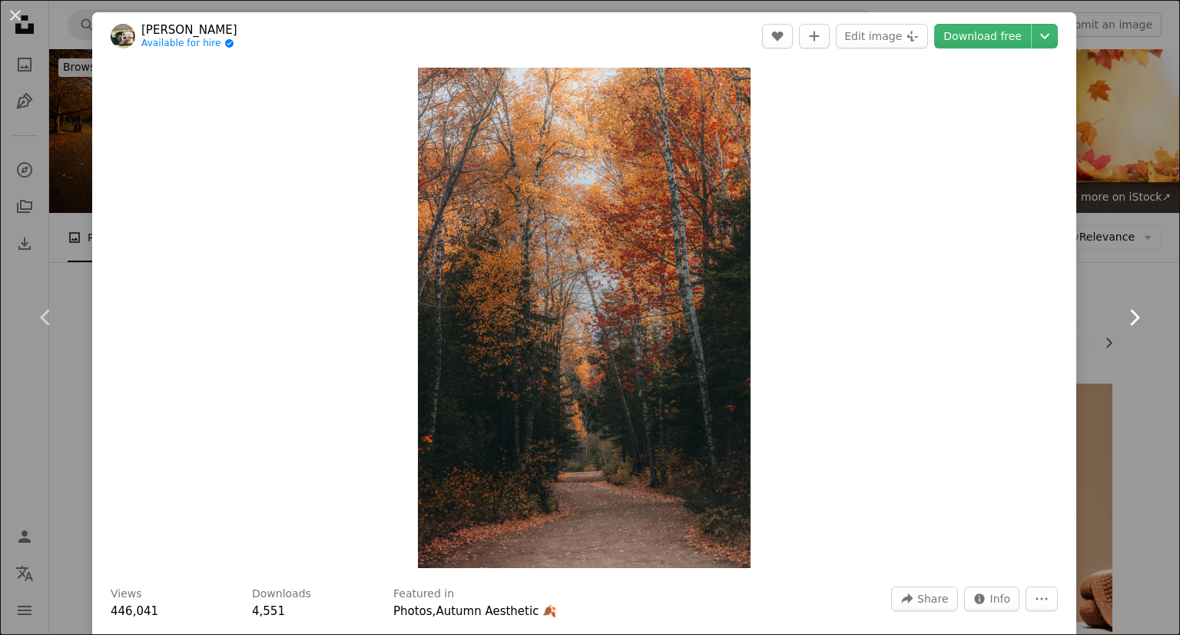
click at [1122, 314] on icon "Chevron right" at bounding box center [1134, 317] width 25 height 25
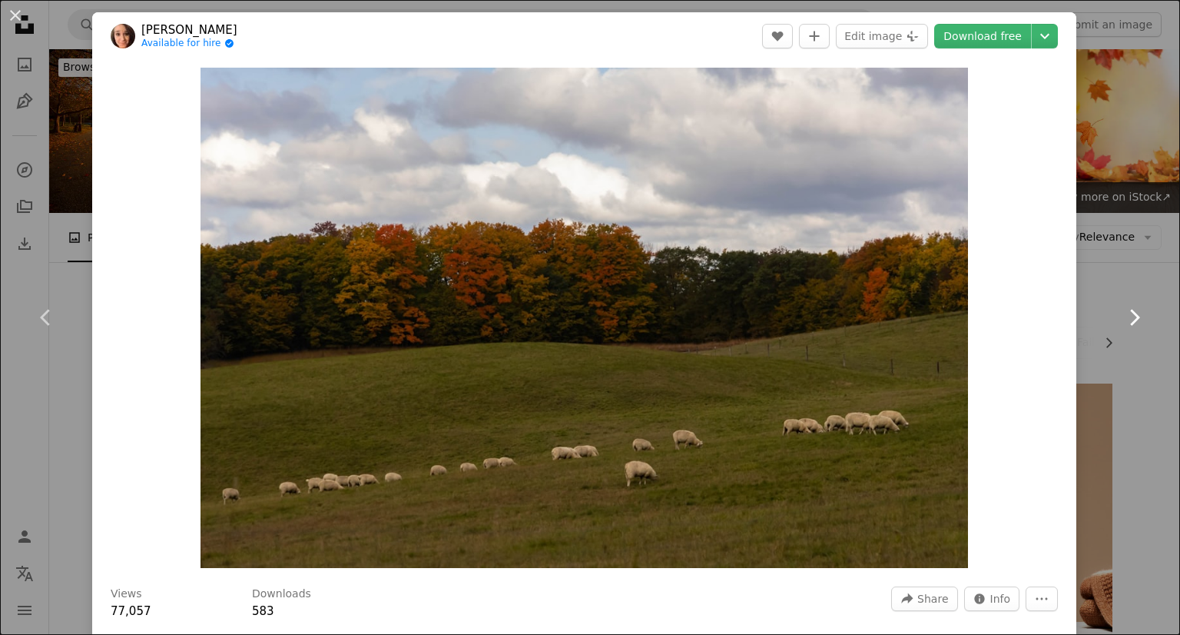
click at [1122, 314] on icon "Chevron right" at bounding box center [1134, 317] width 25 height 25
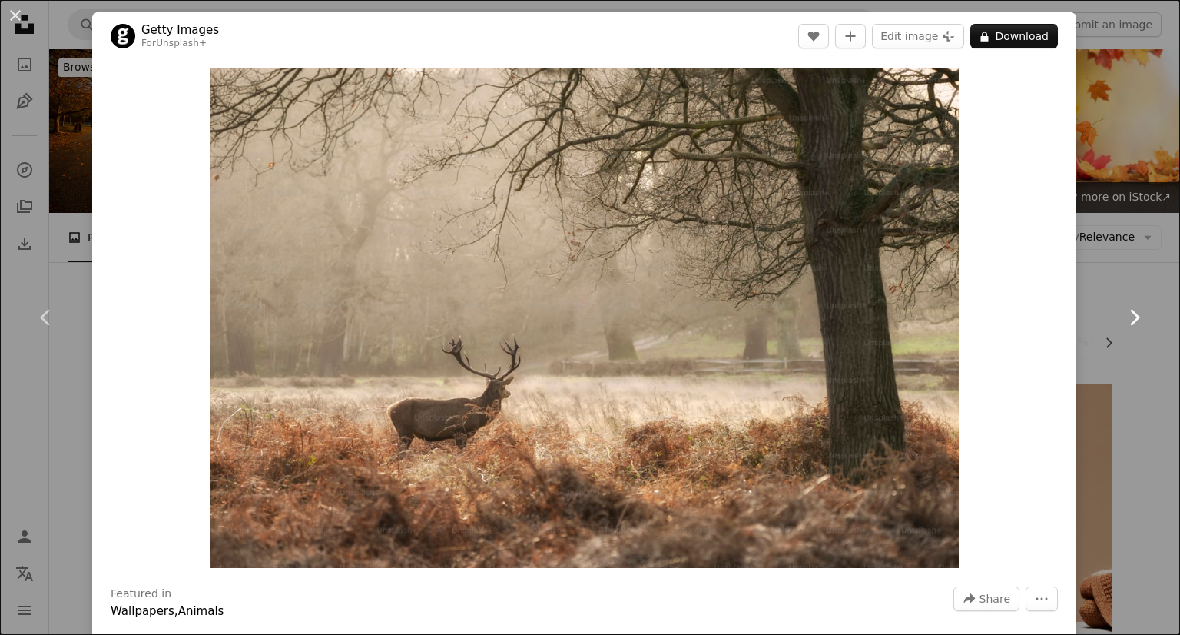
click at [1122, 314] on icon "Chevron right" at bounding box center [1134, 317] width 25 height 25
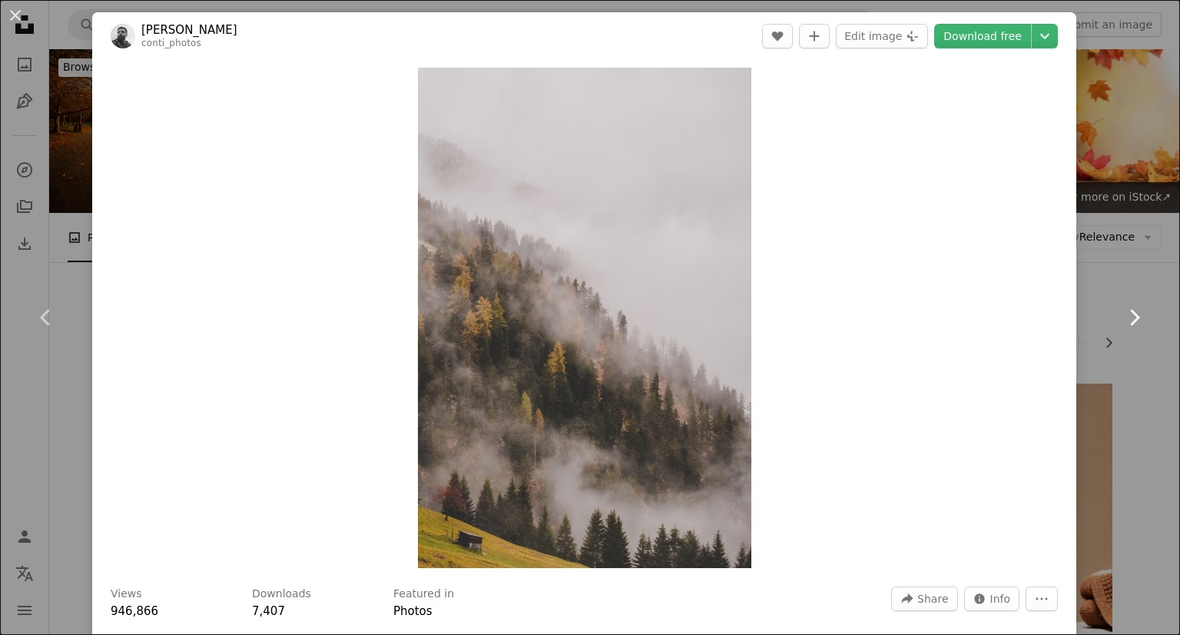
click at [1122, 314] on icon "Chevron right" at bounding box center [1134, 317] width 25 height 25
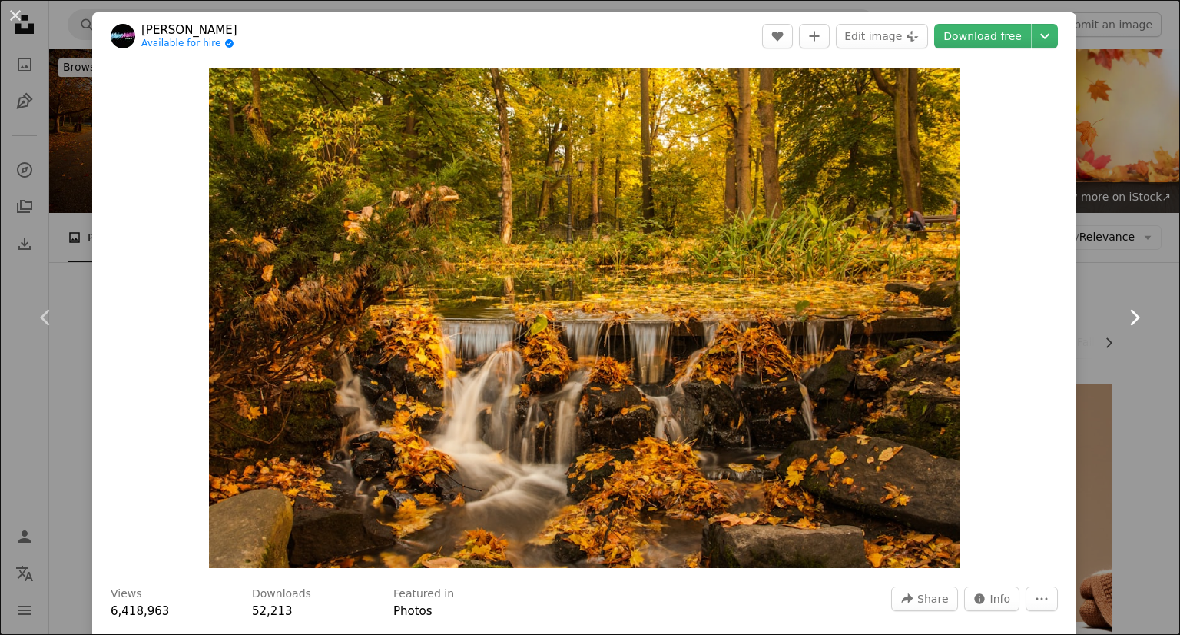
click at [1122, 314] on icon "Chevron right" at bounding box center [1134, 317] width 25 height 25
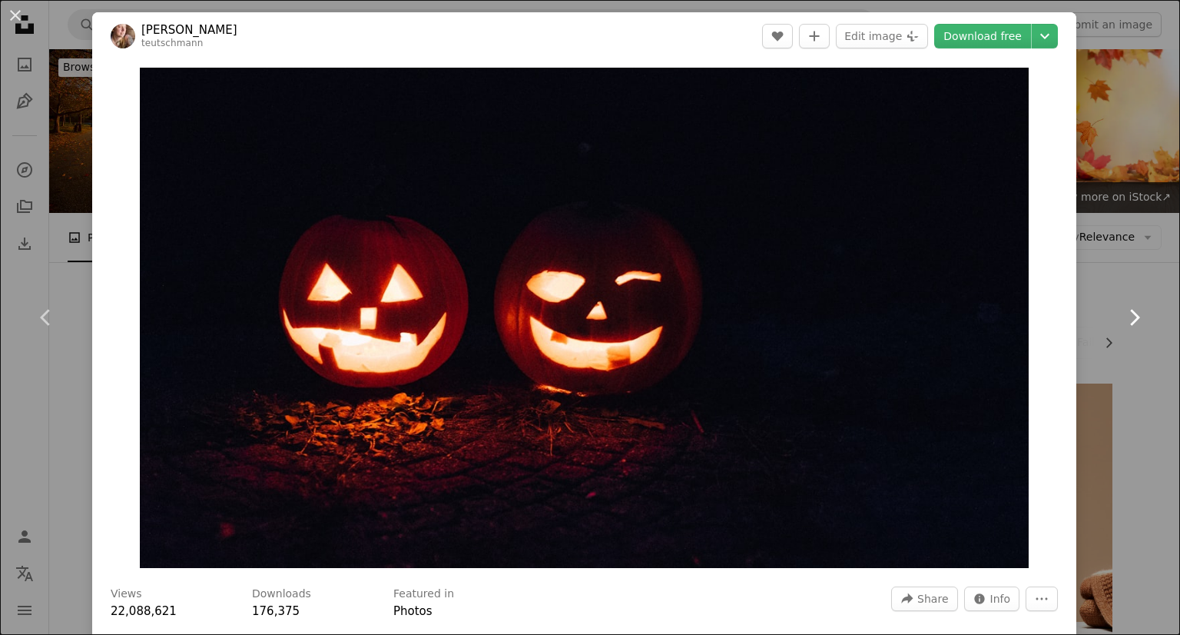
click at [1122, 314] on icon "Chevron right" at bounding box center [1134, 317] width 25 height 25
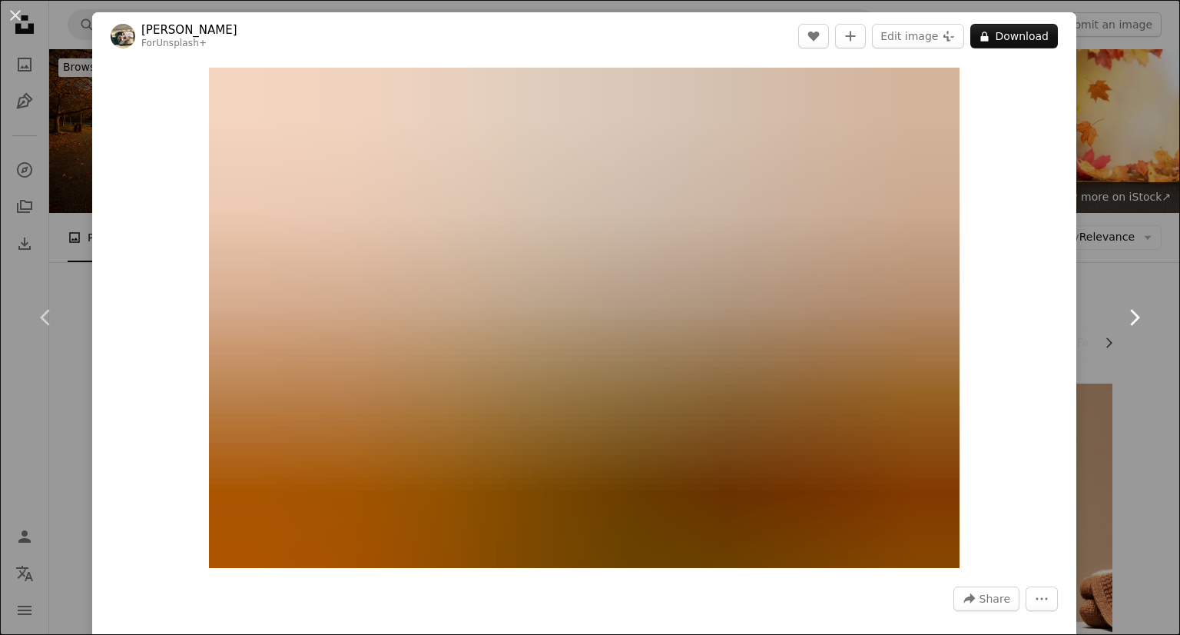
click at [1122, 314] on icon "Chevron right" at bounding box center [1134, 317] width 25 height 25
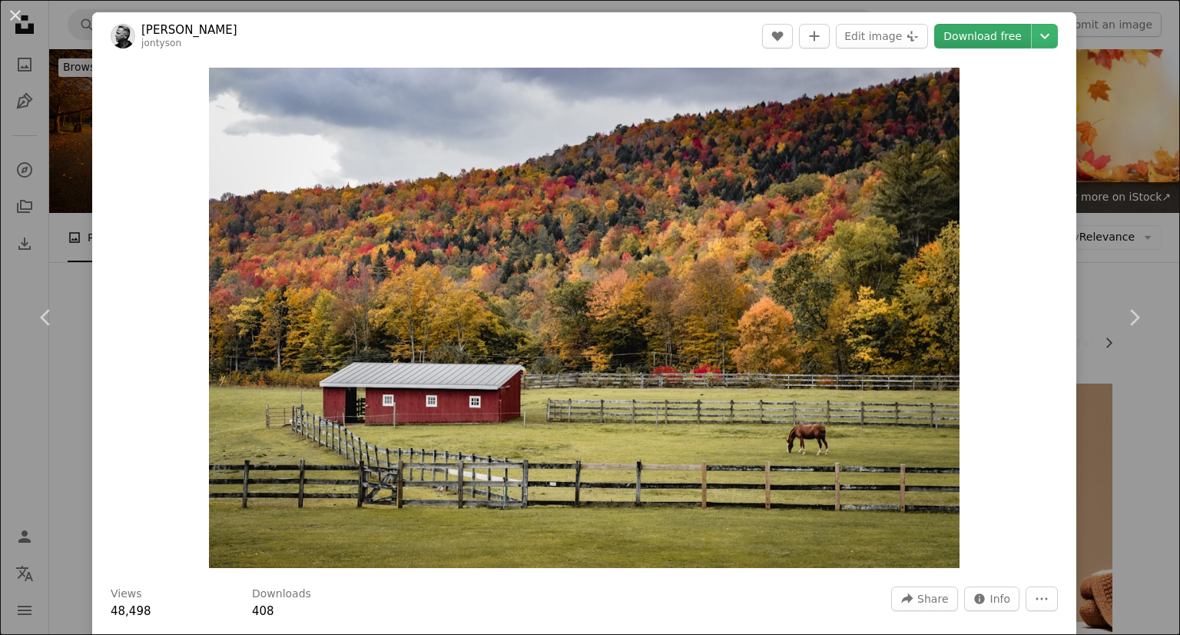
click at [970, 30] on link "Download free" at bounding box center [982, 36] width 97 height 25
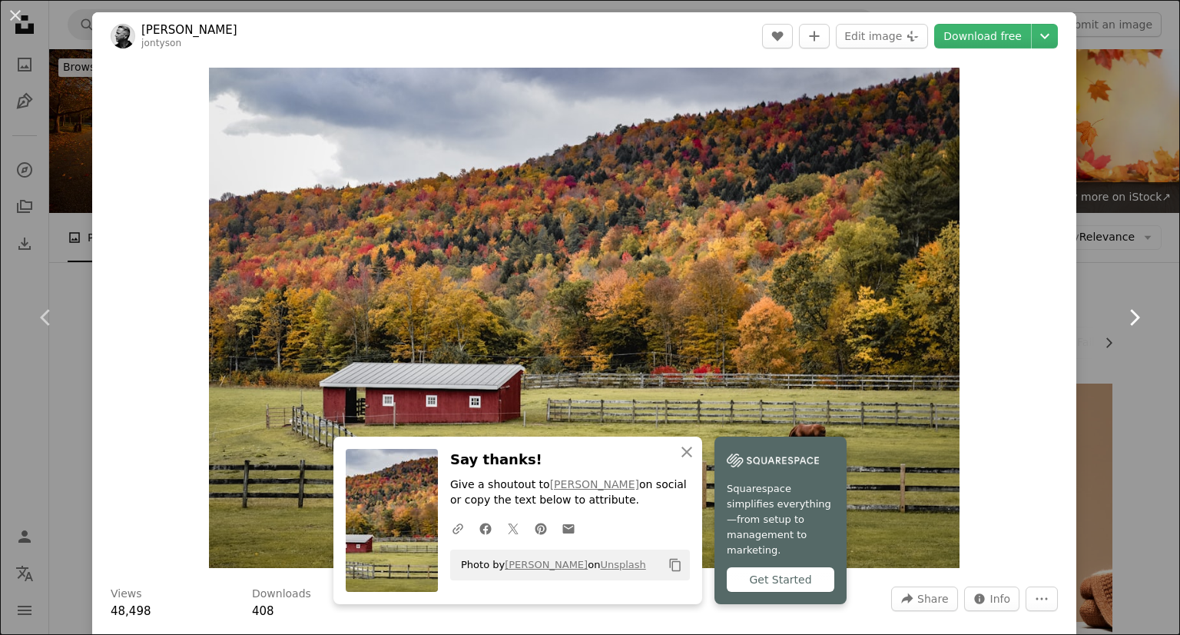
click at [1134, 319] on link "Chevron right" at bounding box center [1134, 318] width 92 height 148
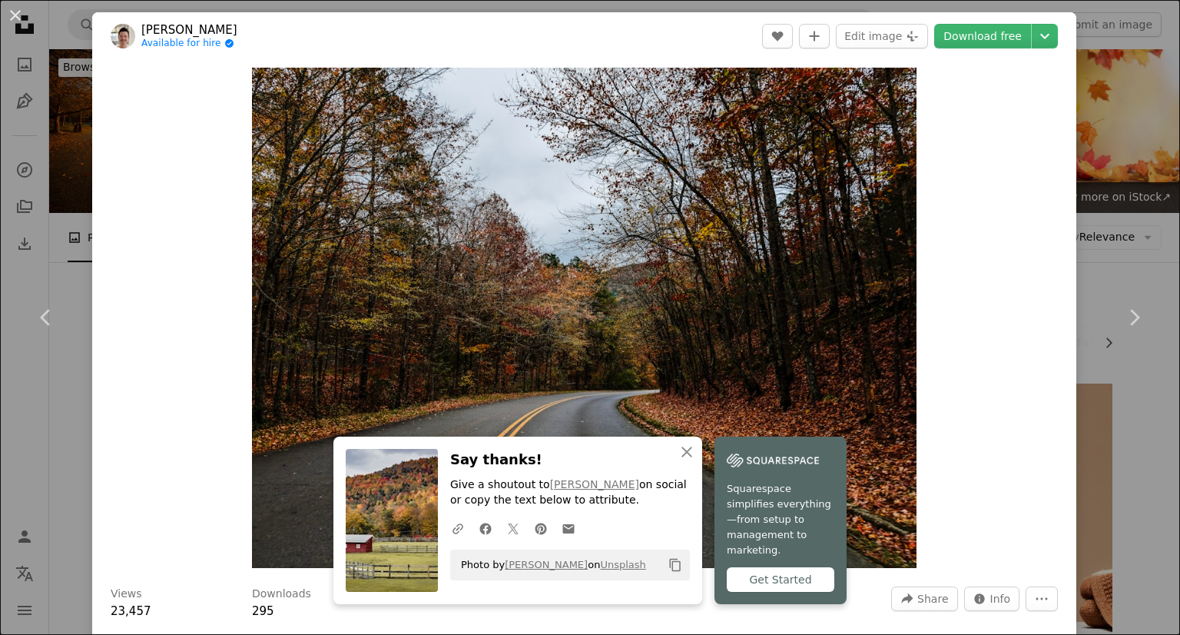
click at [1105, 126] on div "An X shape Chevron left Chevron right [PERSON_NAME] Available for hire A checkm…" at bounding box center [590, 317] width 1180 height 635
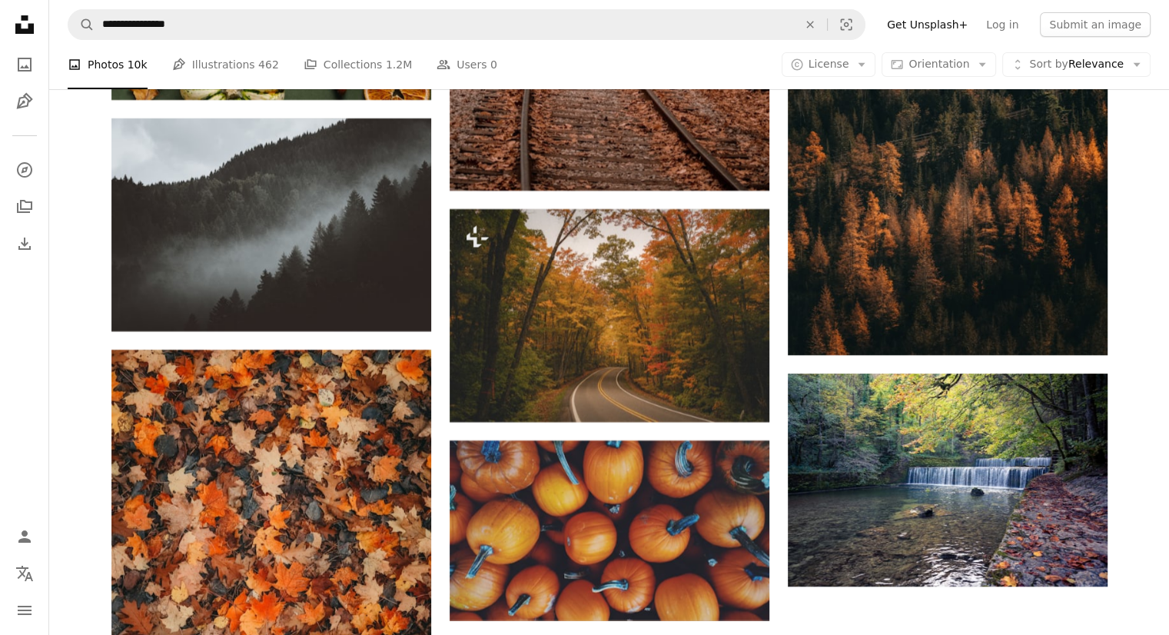
scroll to position [6070, 0]
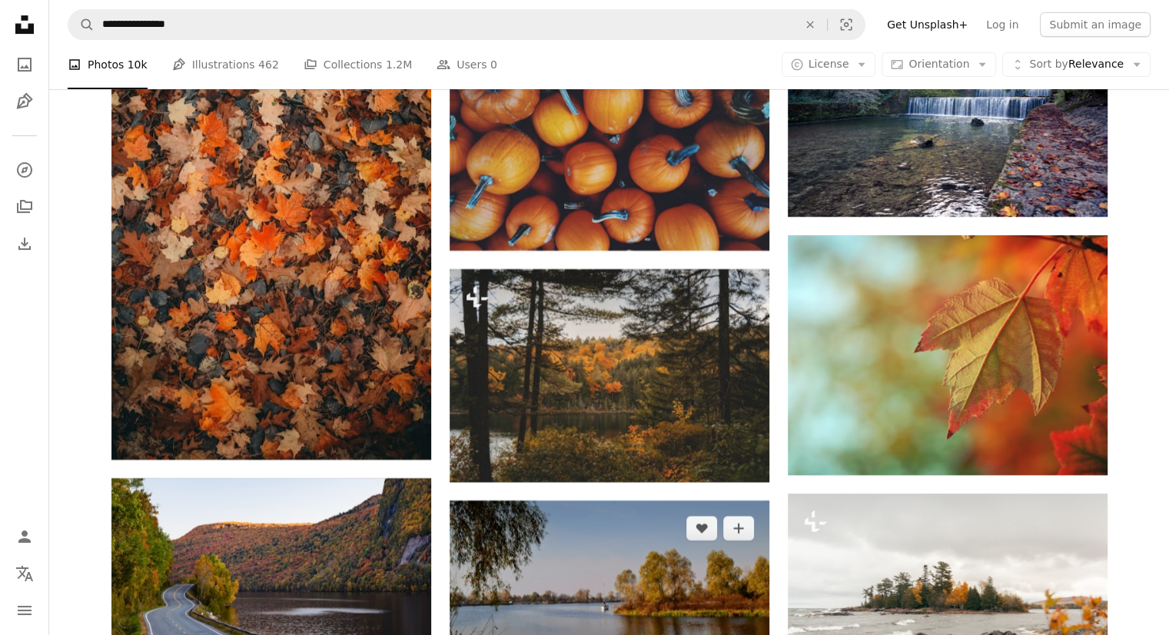
scroll to position [6454, 0]
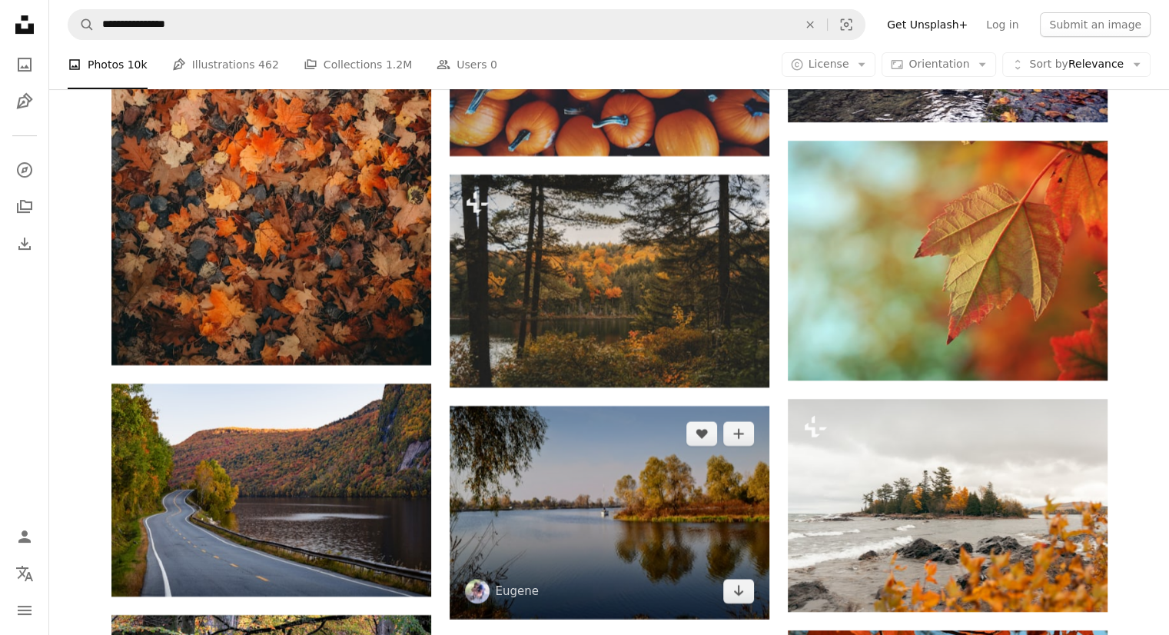
click at [642, 406] on img at bounding box center [609, 512] width 320 height 213
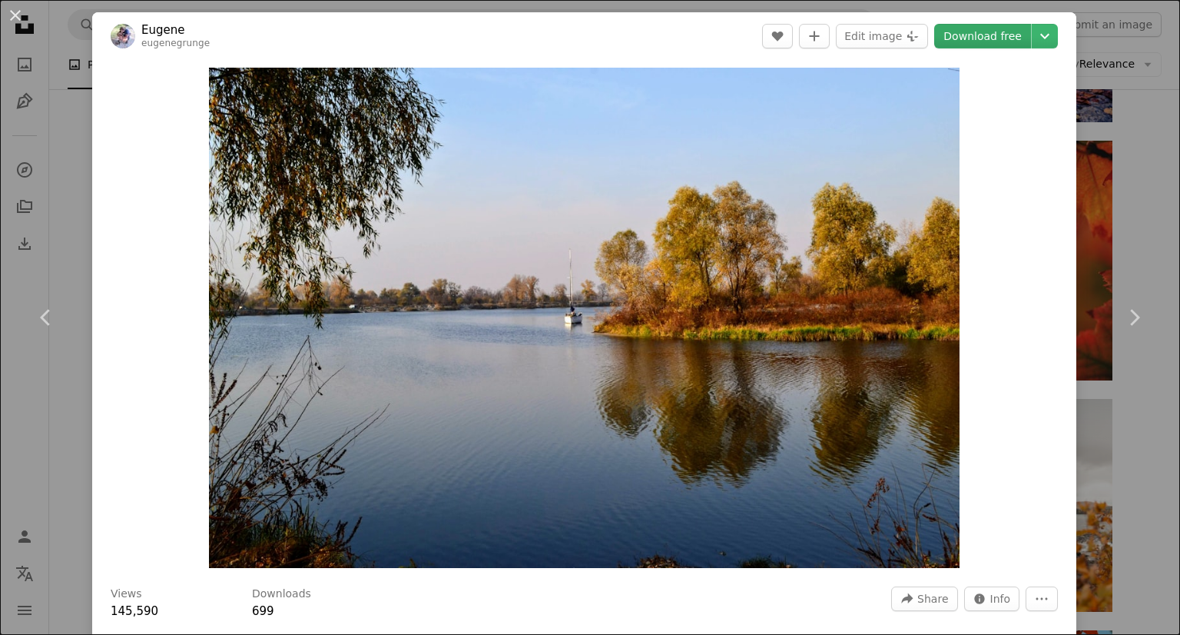
click at [977, 38] on link "Download free" at bounding box center [982, 36] width 97 height 25
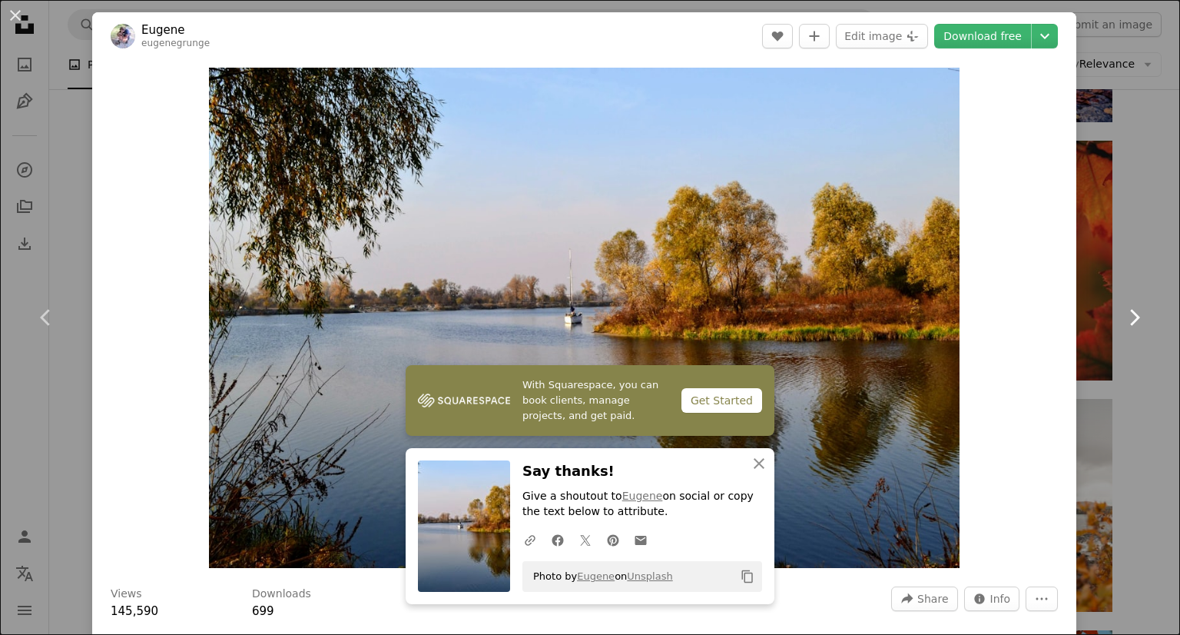
click at [1109, 271] on link "Chevron right" at bounding box center [1134, 318] width 92 height 148
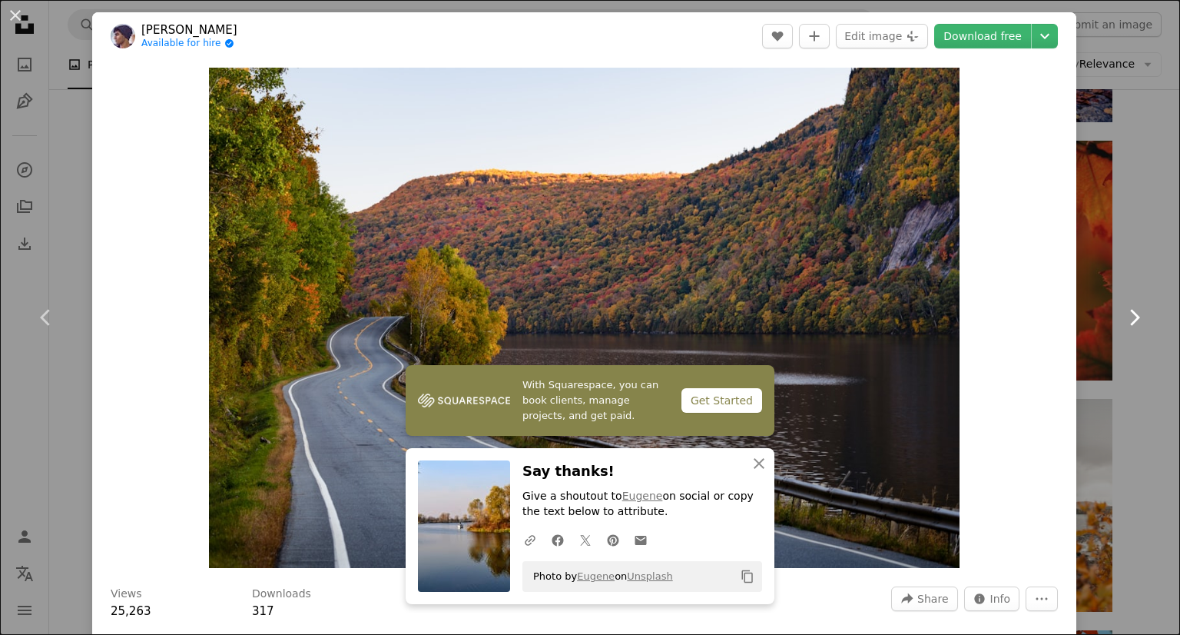
click at [1109, 261] on link "Chevron right" at bounding box center [1134, 318] width 92 height 148
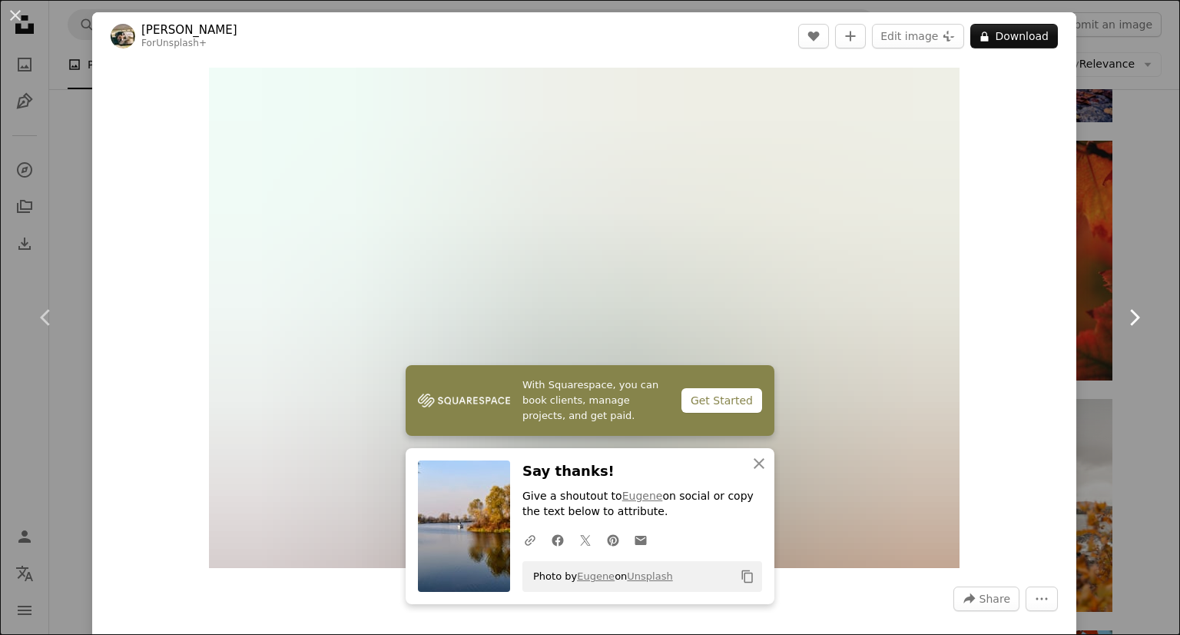
click at [1109, 261] on link "Chevron right" at bounding box center [1134, 318] width 92 height 148
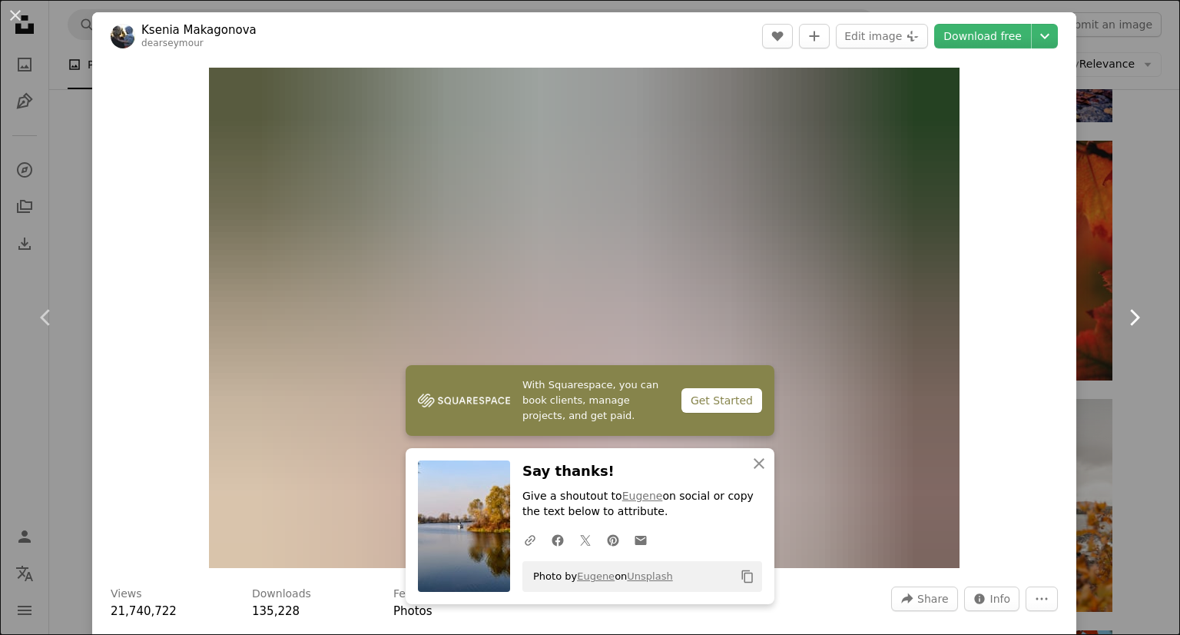
click at [1113, 255] on link "Chevron right" at bounding box center [1134, 318] width 92 height 148
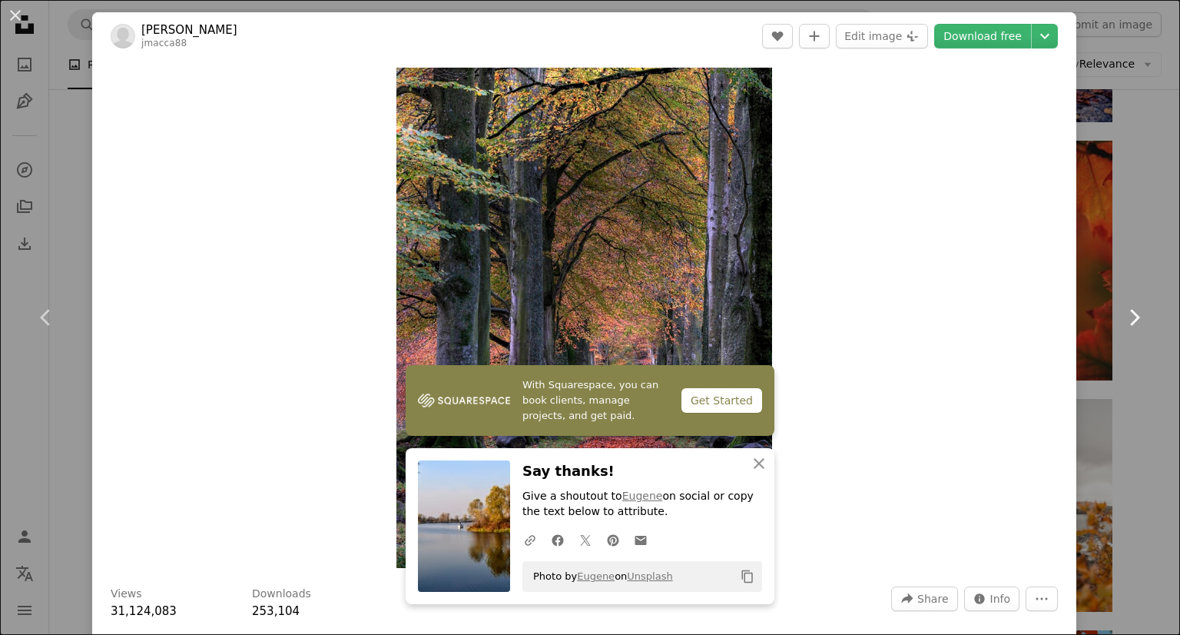
click at [1113, 253] on link "Chevron right" at bounding box center [1134, 318] width 92 height 148
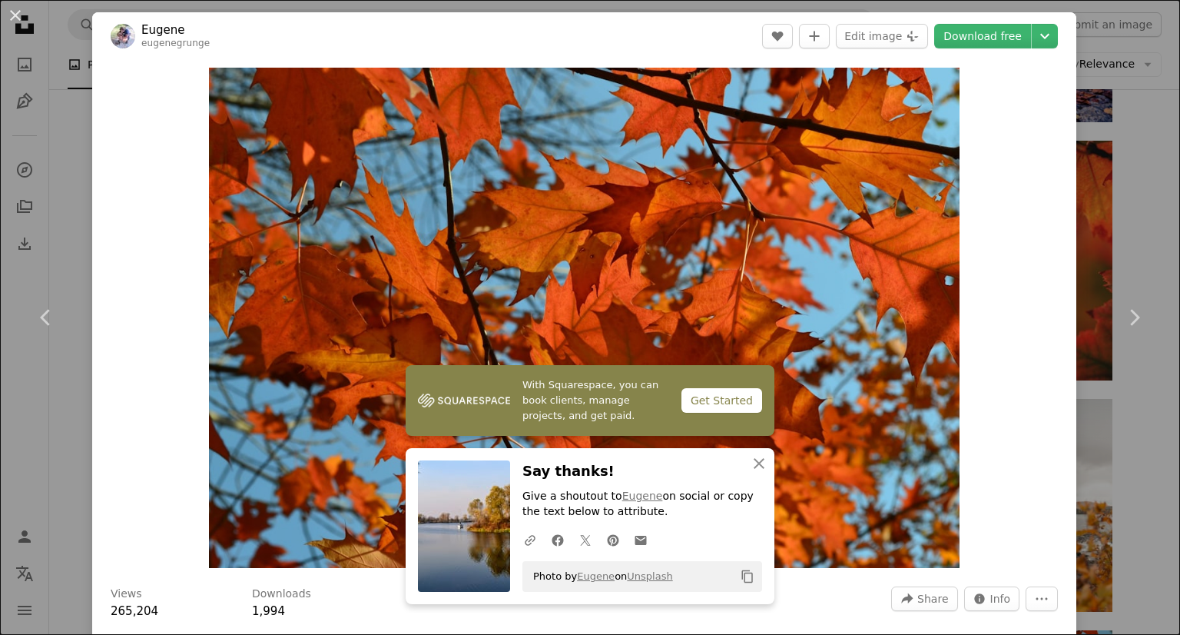
click at [1140, 142] on div "An X shape Chevron left Chevron right [PERSON_NAME] eugenegrunge A heart A plus…" at bounding box center [590, 317] width 1180 height 635
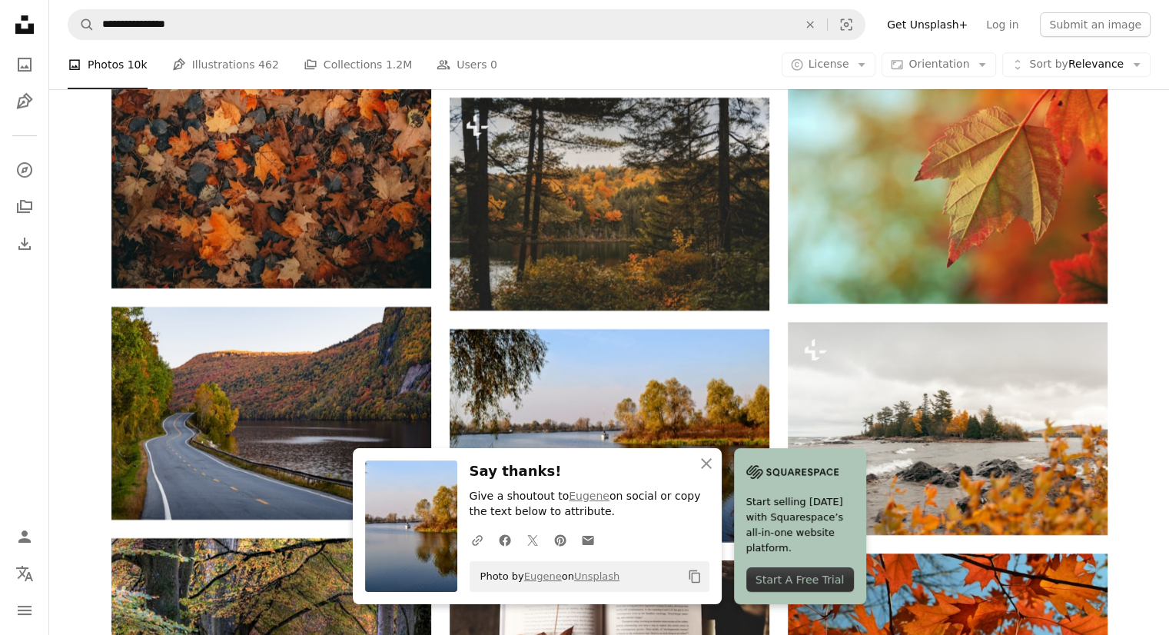
scroll to position [6608, 0]
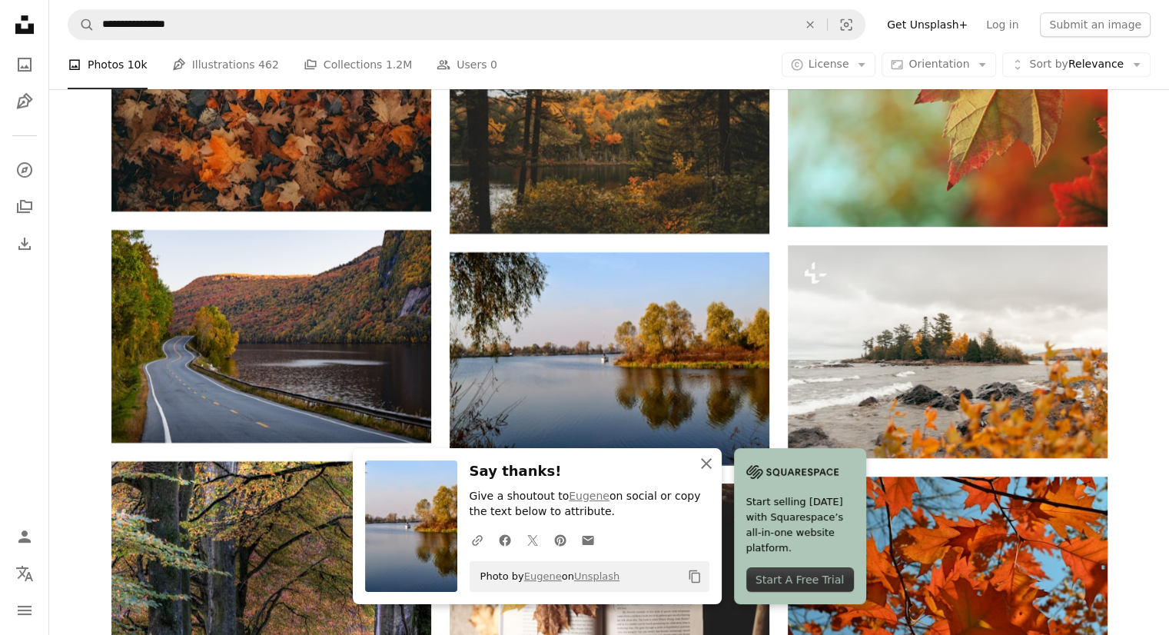
click at [715, 458] on icon "An X shape" at bounding box center [706, 463] width 18 height 18
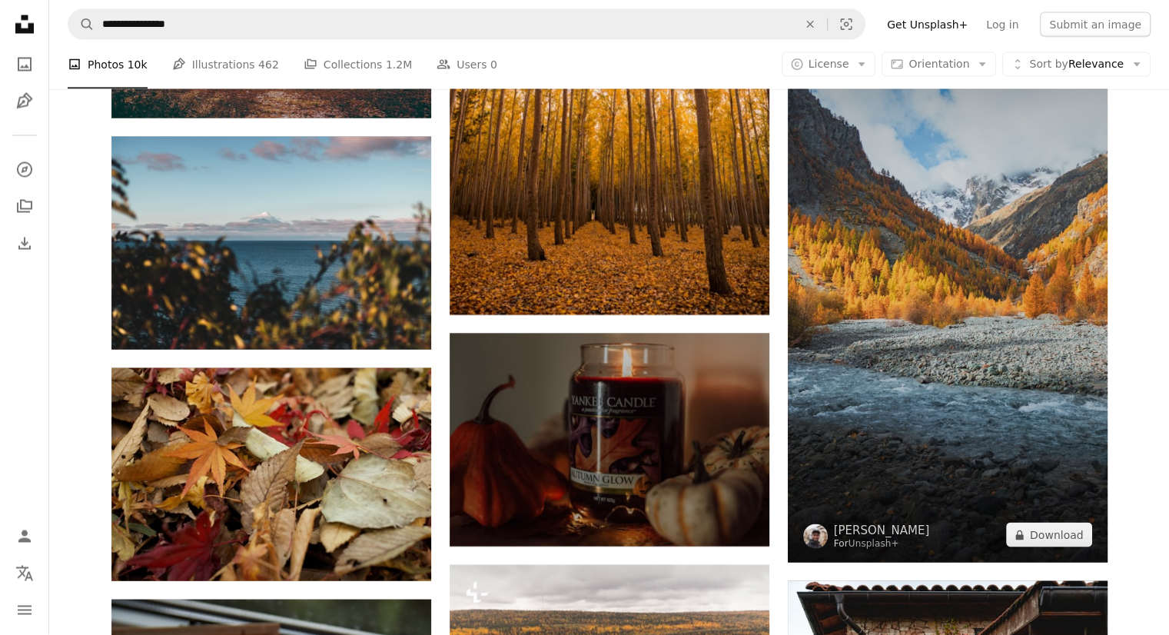
scroll to position [8913, 0]
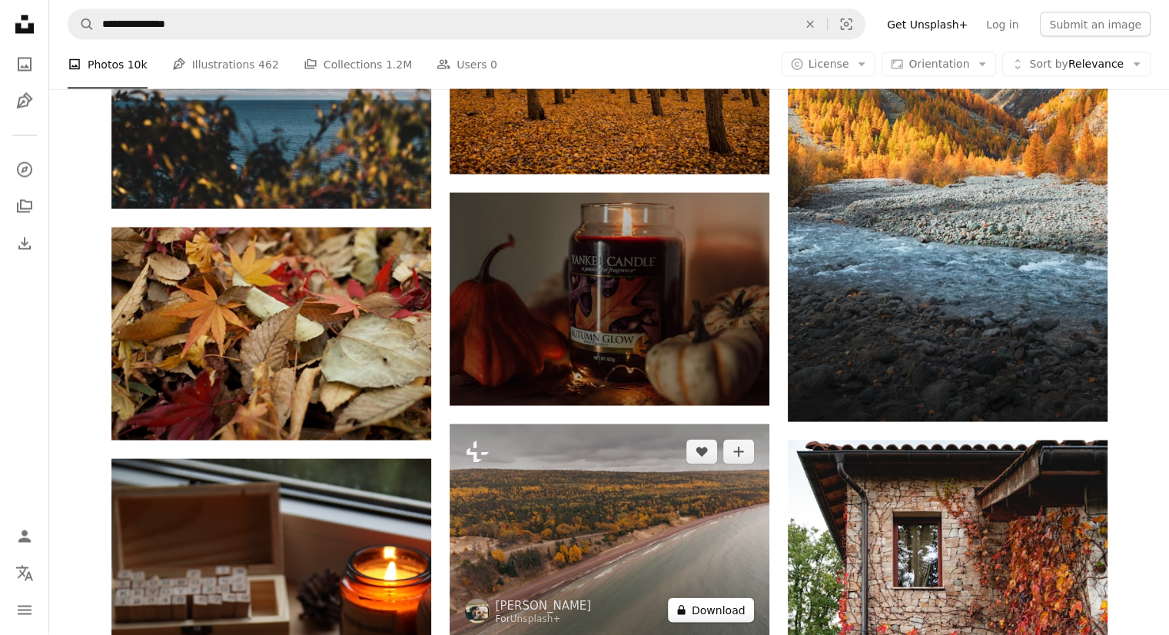
click at [711, 598] on button "A lock Download" at bounding box center [711, 610] width 86 height 25
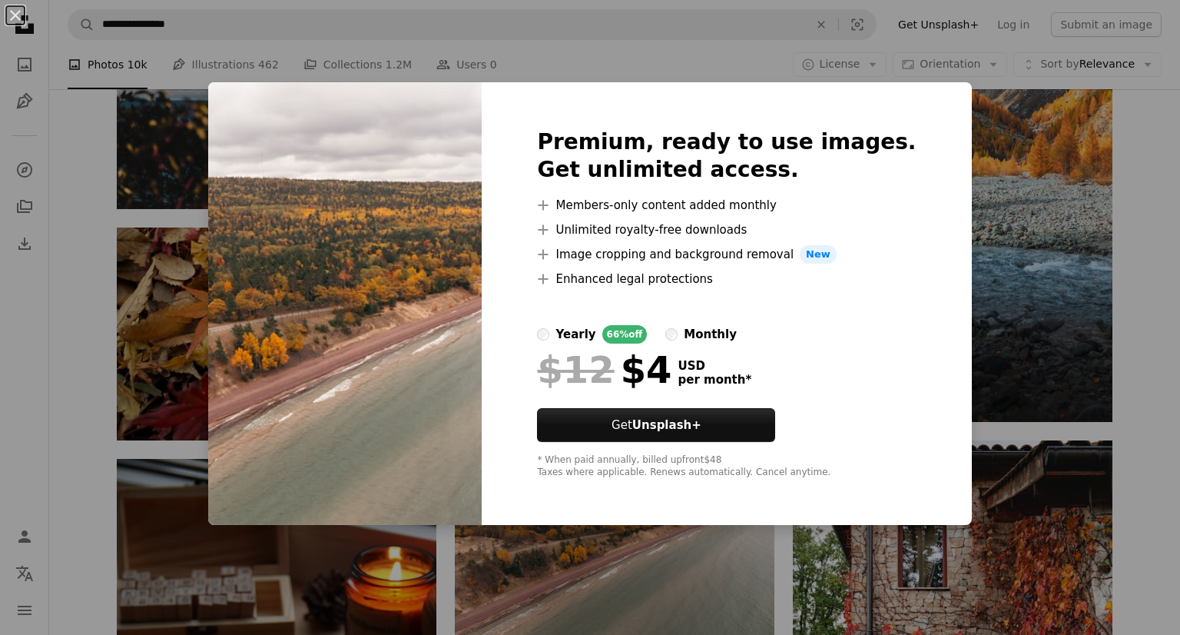
click at [982, 269] on div "An X shape Premium, ready to use images. Get unlimited access. A plus sign Memb…" at bounding box center [590, 317] width 1180 height 635
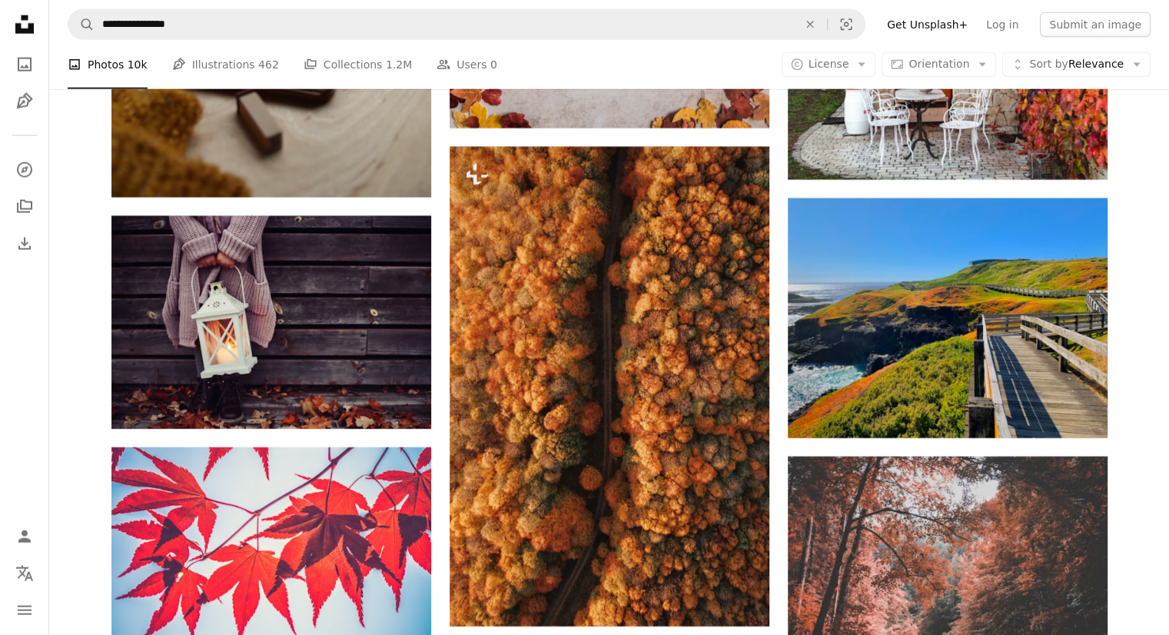
scroll to position [9681, 0]
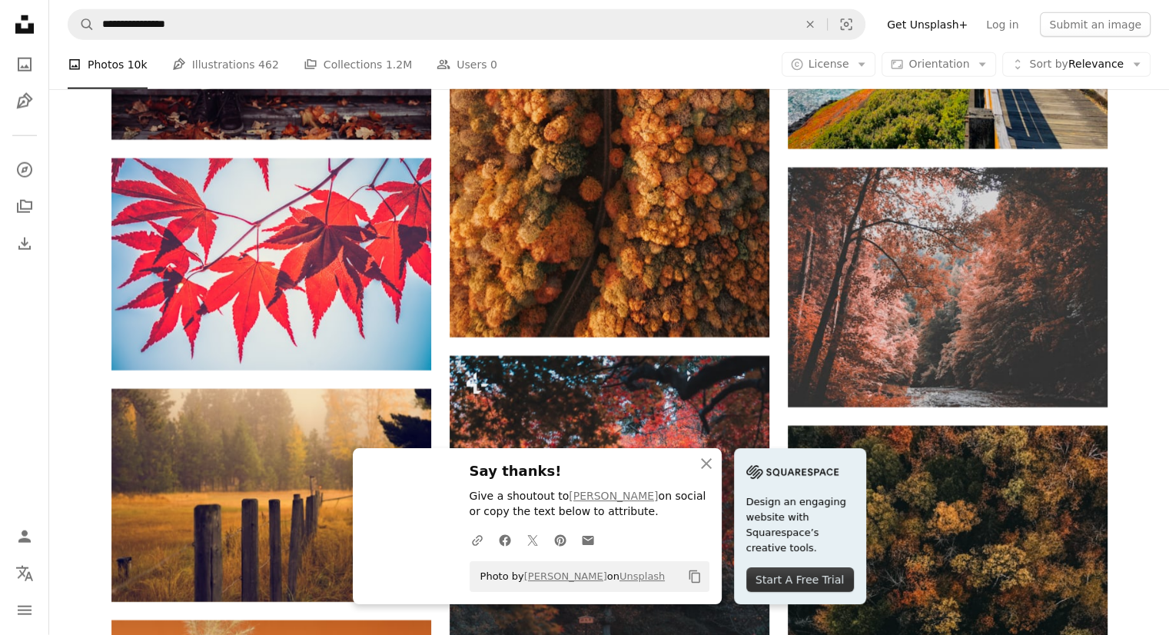
scroll to position [9988, 0]
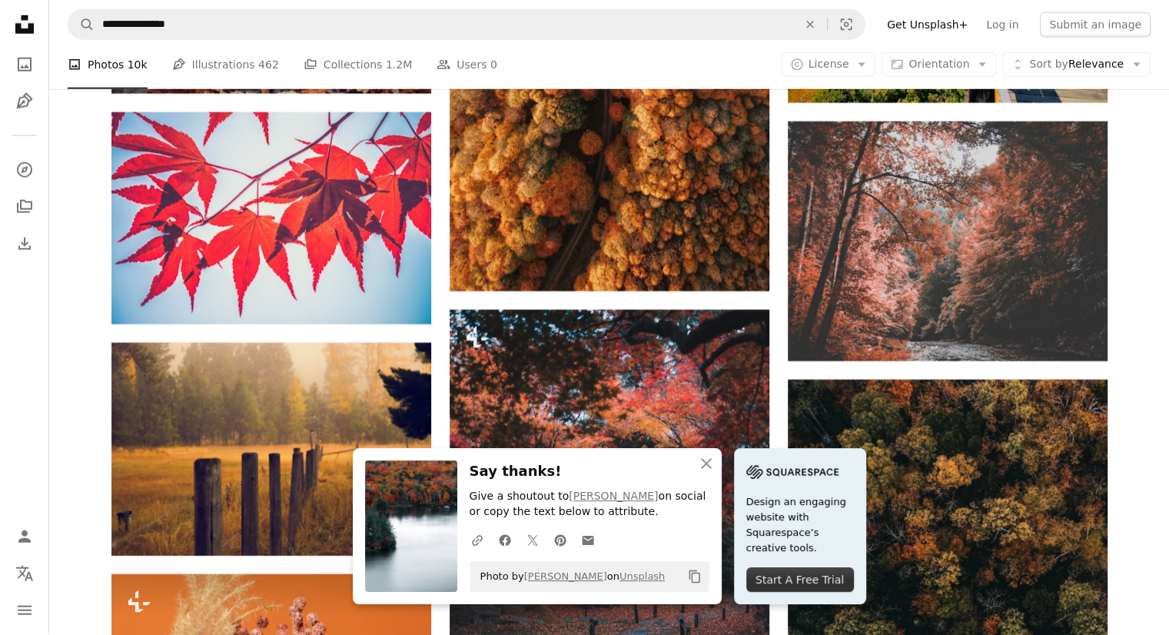
click at [715, 456] on icon "An X shape" at bounding box center [706, 463] width 18 height 18
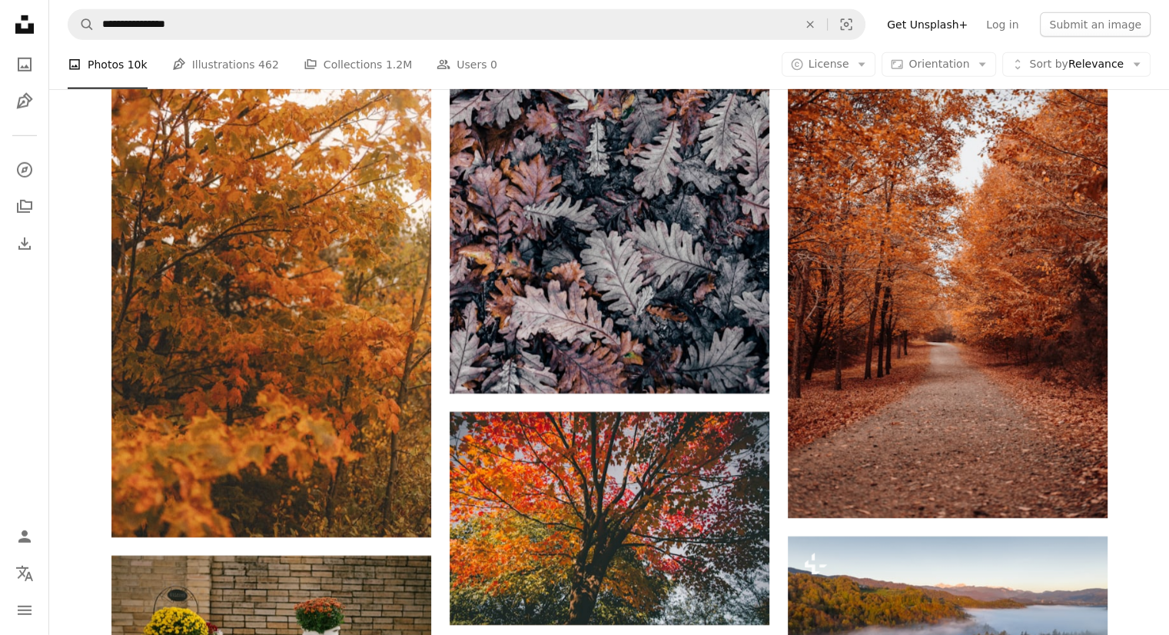
scroll to position [16519, 0]
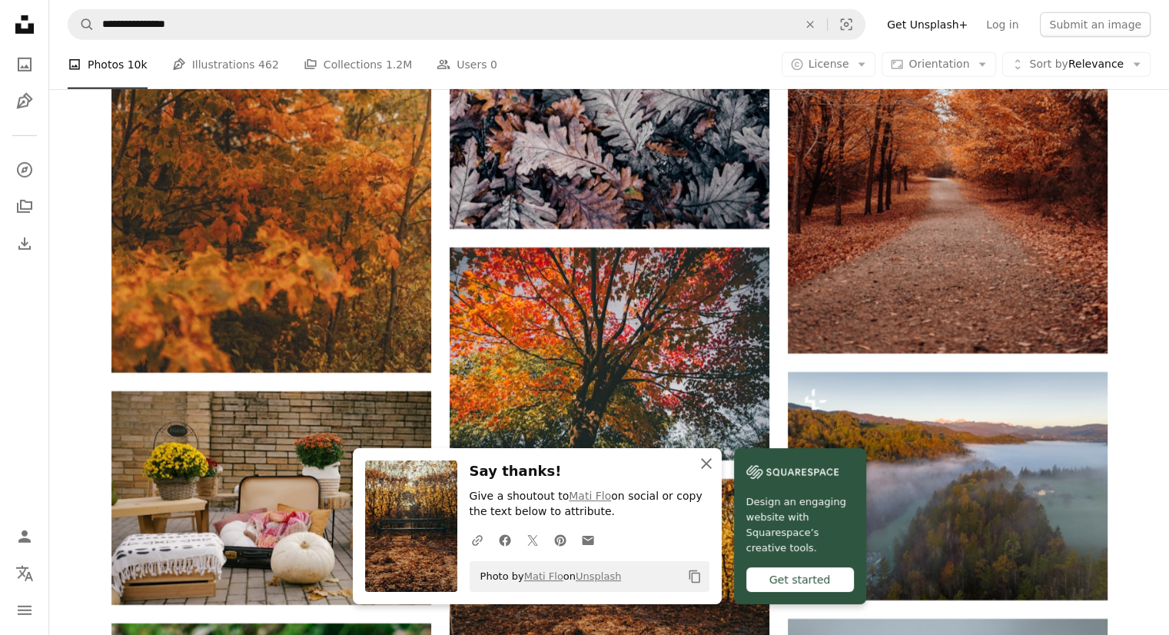
click at [715, 468] on icon "An X shape" at bounding box center [706, 463] width 18 height 18
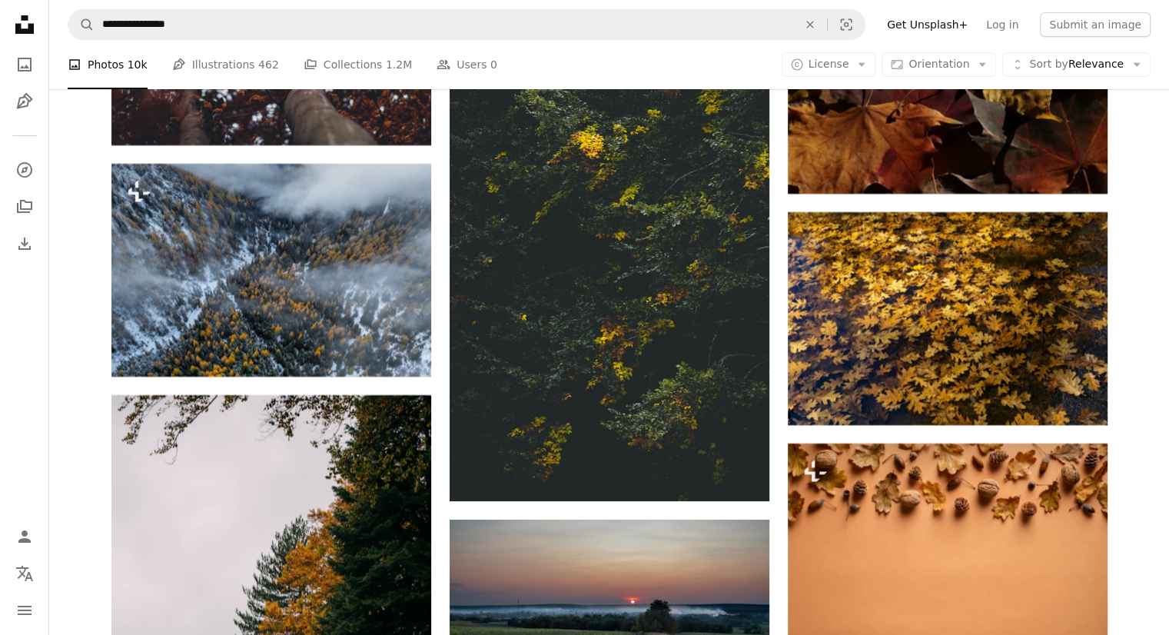
scroll to position [17749, 0]
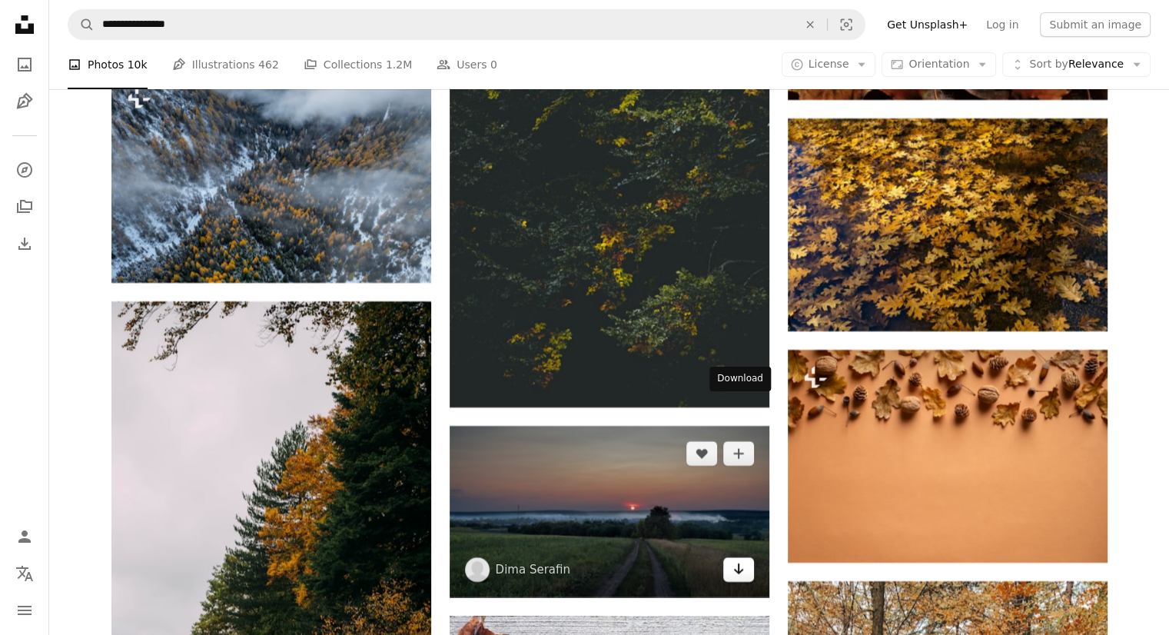
click at [747, 557] on link "Arrow pointing down" at bounding box center [738, 569] width 31 height 25
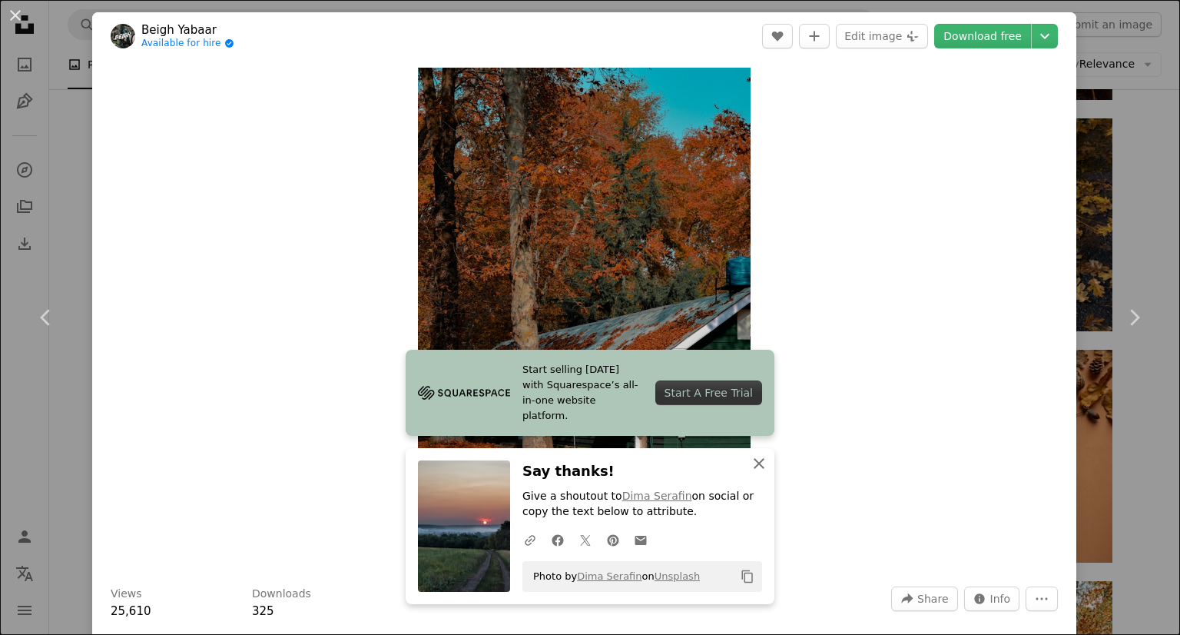
click at [750, 465] on icon "An X shape" at bounding box center [759, 463] width 18 height 18
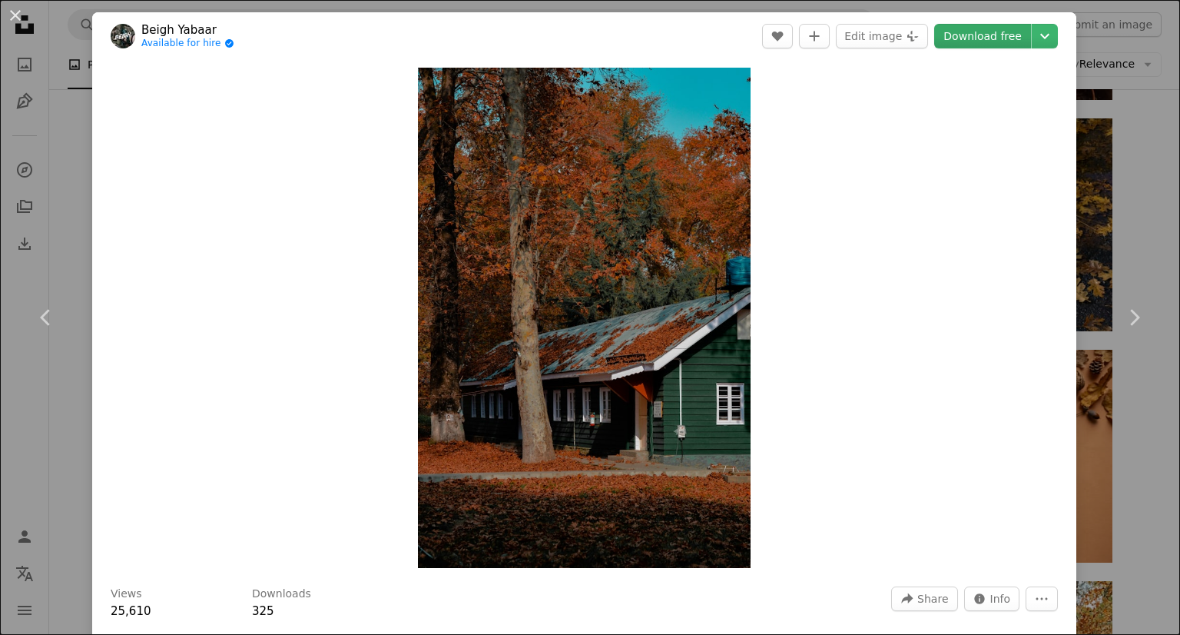
click at [1007, 38] on link "Download free" at bounding box center [982, 36] width 97 height 25
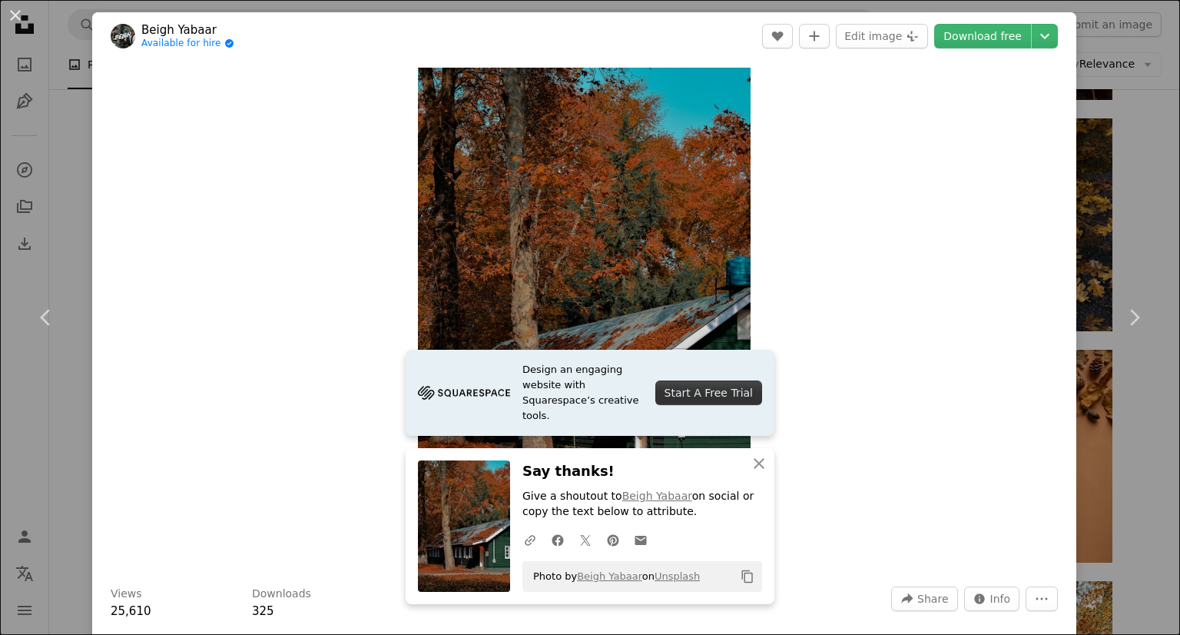
click at [1094, 105] on div "An X shape Chevron left Chevron right [PERSON_NAME] Yabaar Available for hire A…" at bounding box center [590, 317] width 1180 height 635
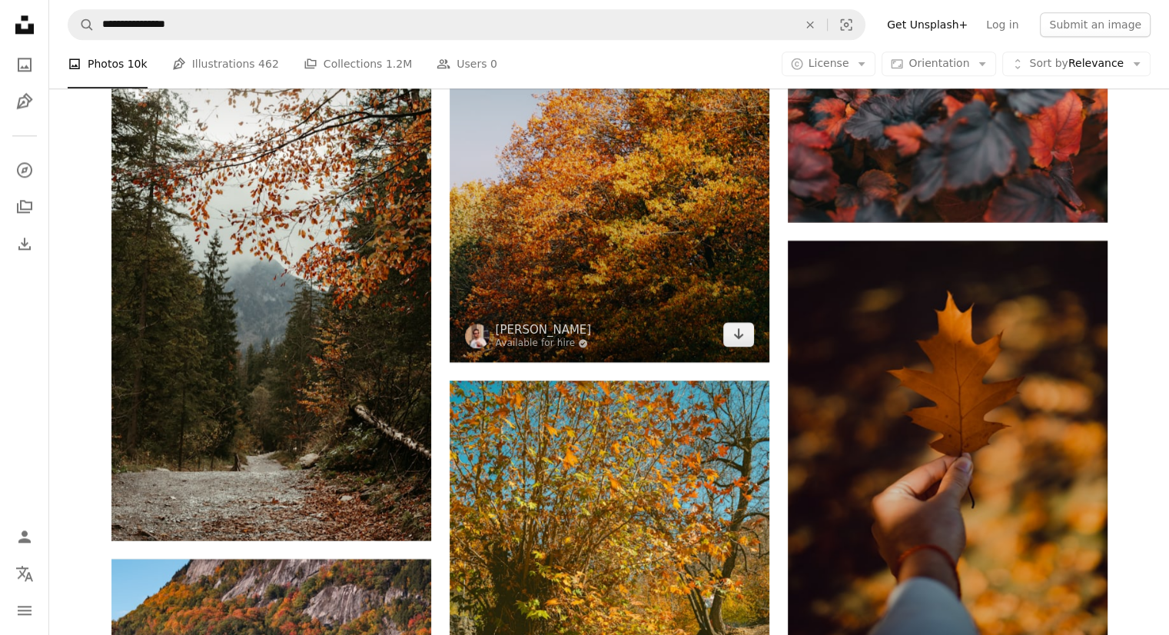
scroll to position [19900, 0]
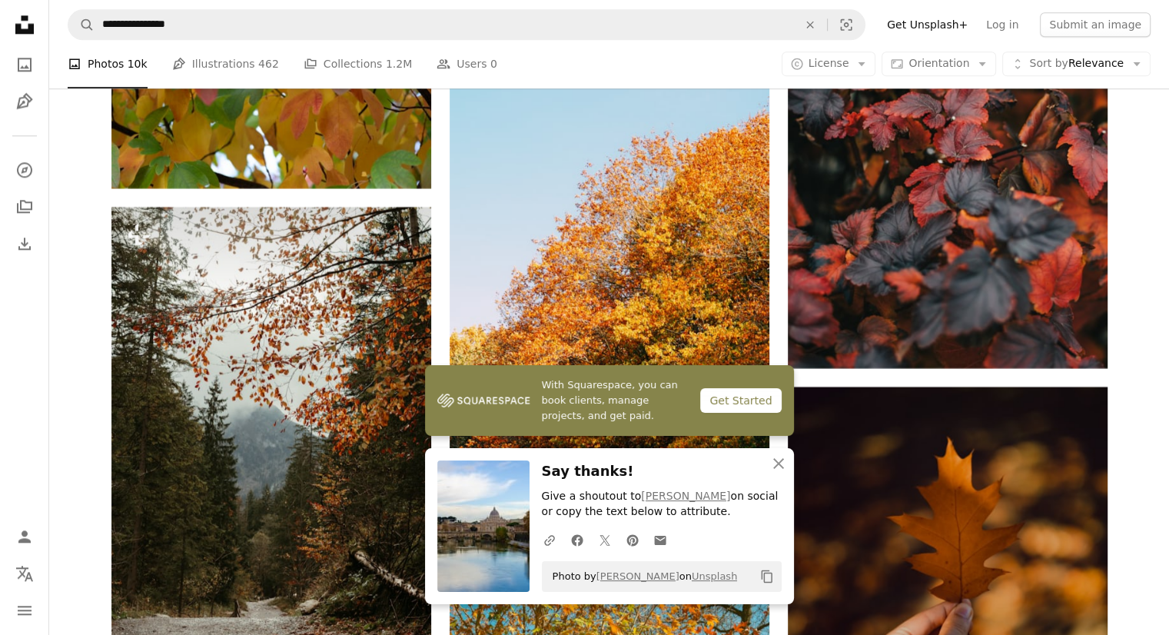
scroll to position [19593, 0]
